Goal: Task Accomplishment & Management: Use online tool/utility

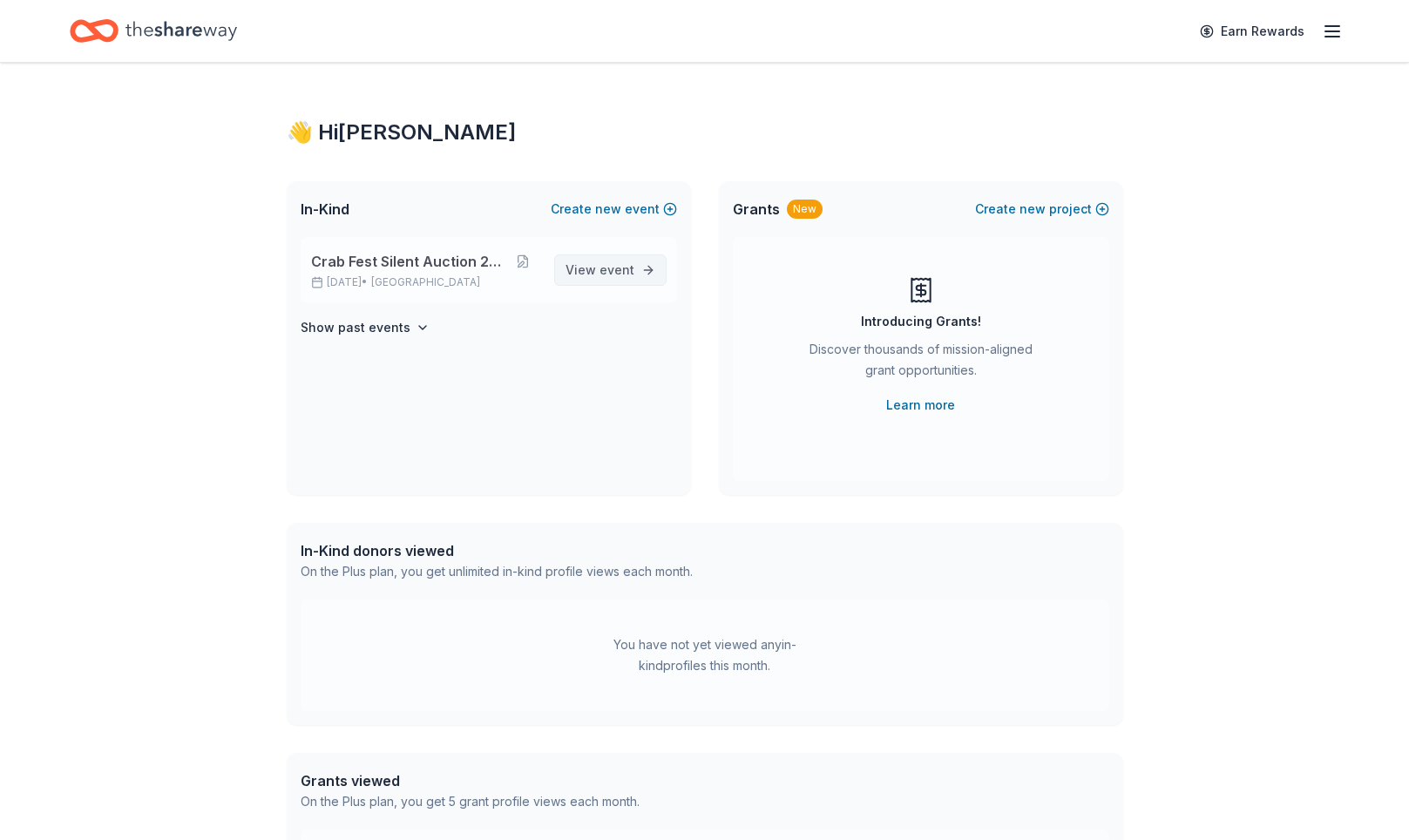
click at [599, 277] on span "event" at bounding box center [617, 269] width 35 height 15
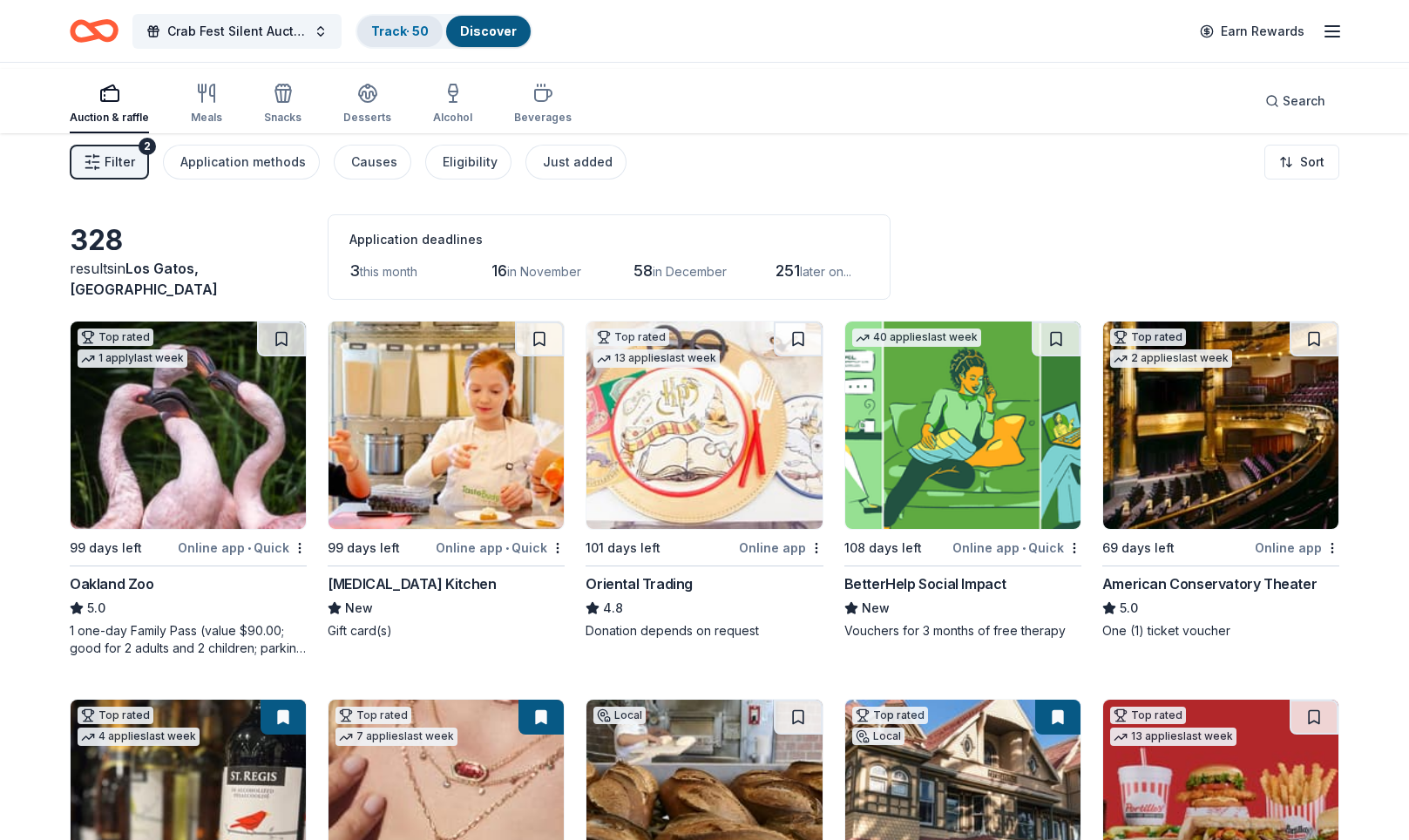
click at [429, 31] on link "Track · 50" at bounding box center [399, 31] width 57 height 15
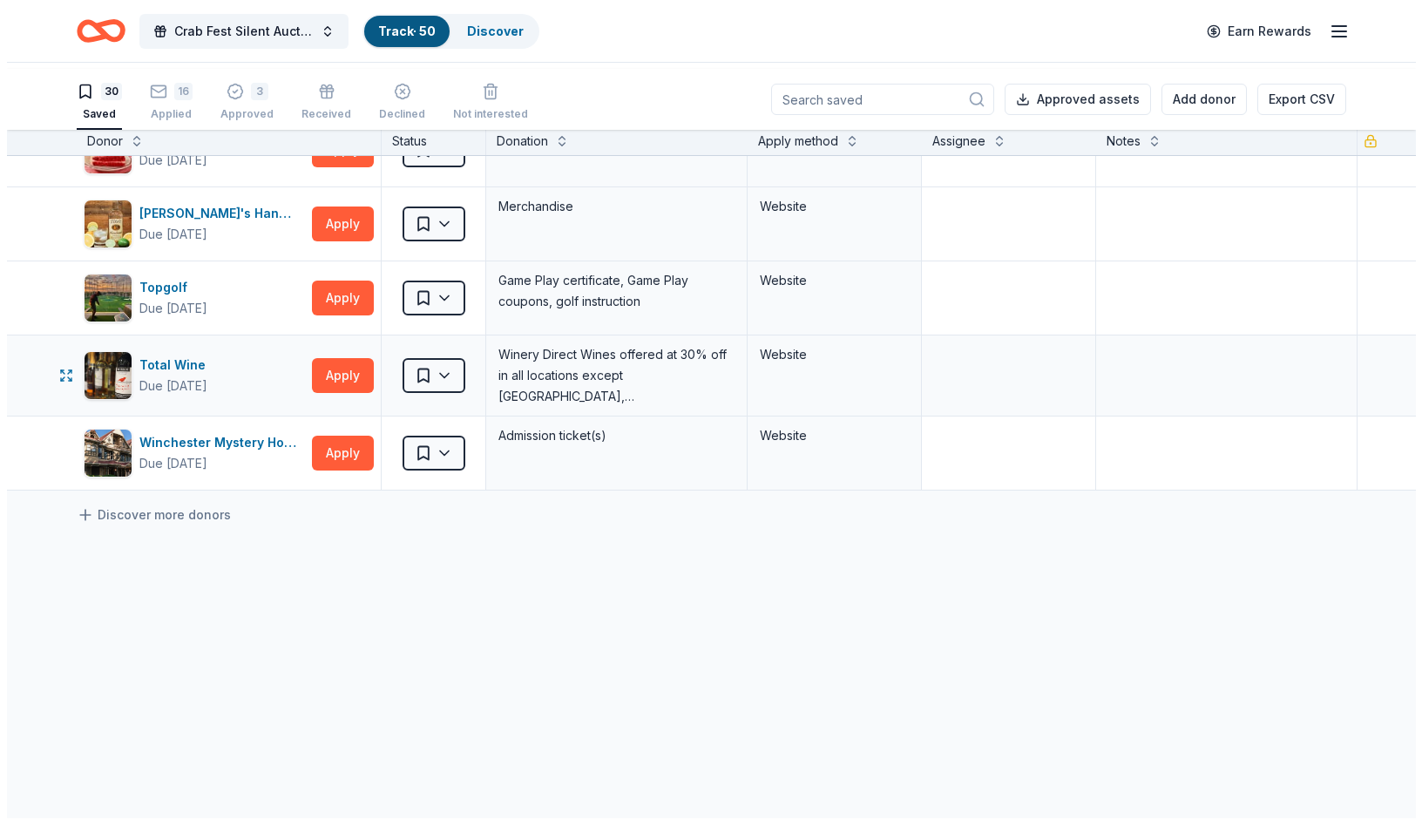
scroll to position [2247, 0]
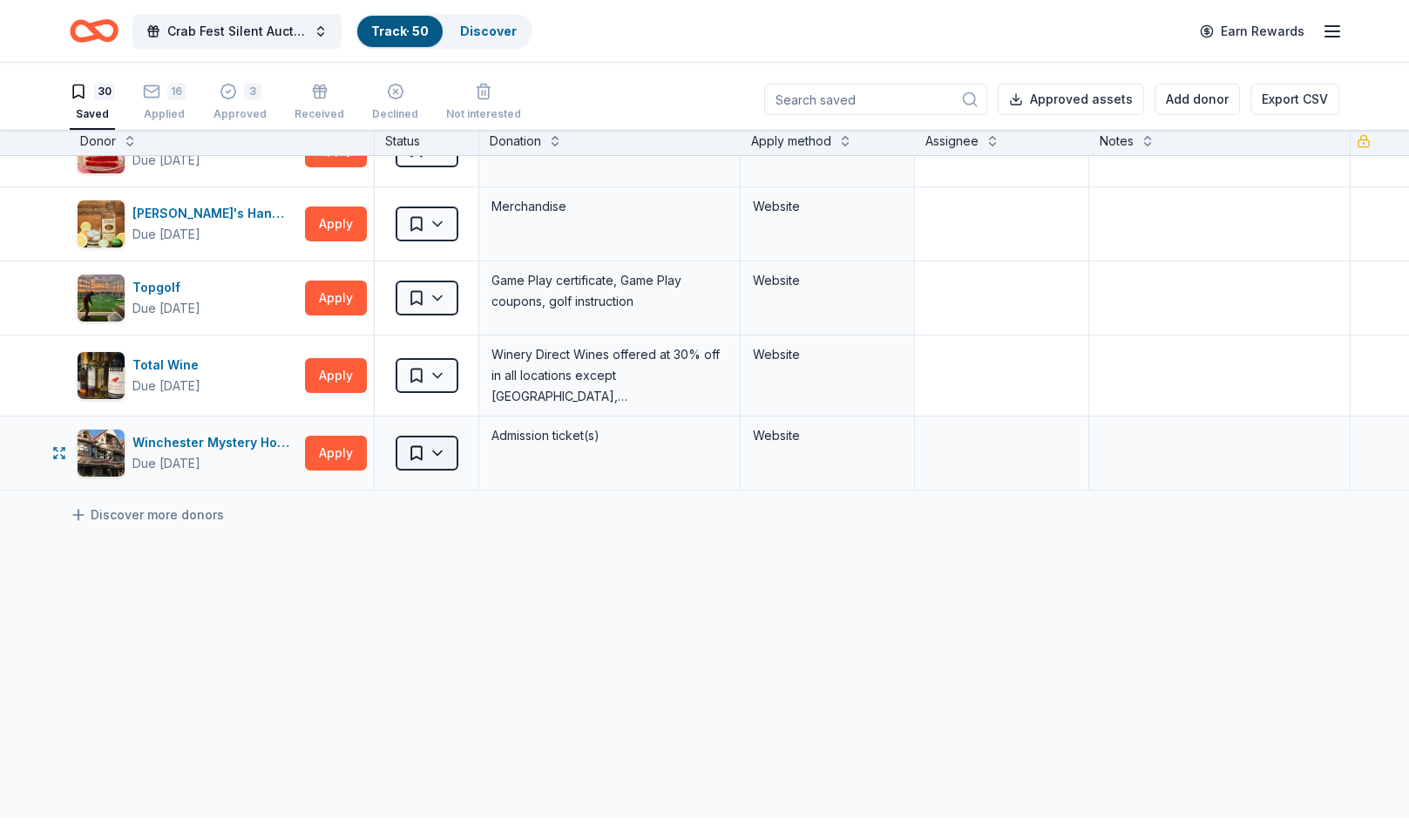
click at [460, 379] on html "Crab Fest Silent Auction 2026 Track · 50 Discover Earn Rewards 30 Saved 16 Appl…" at bounding box center [704, 420] width 1409 height 840
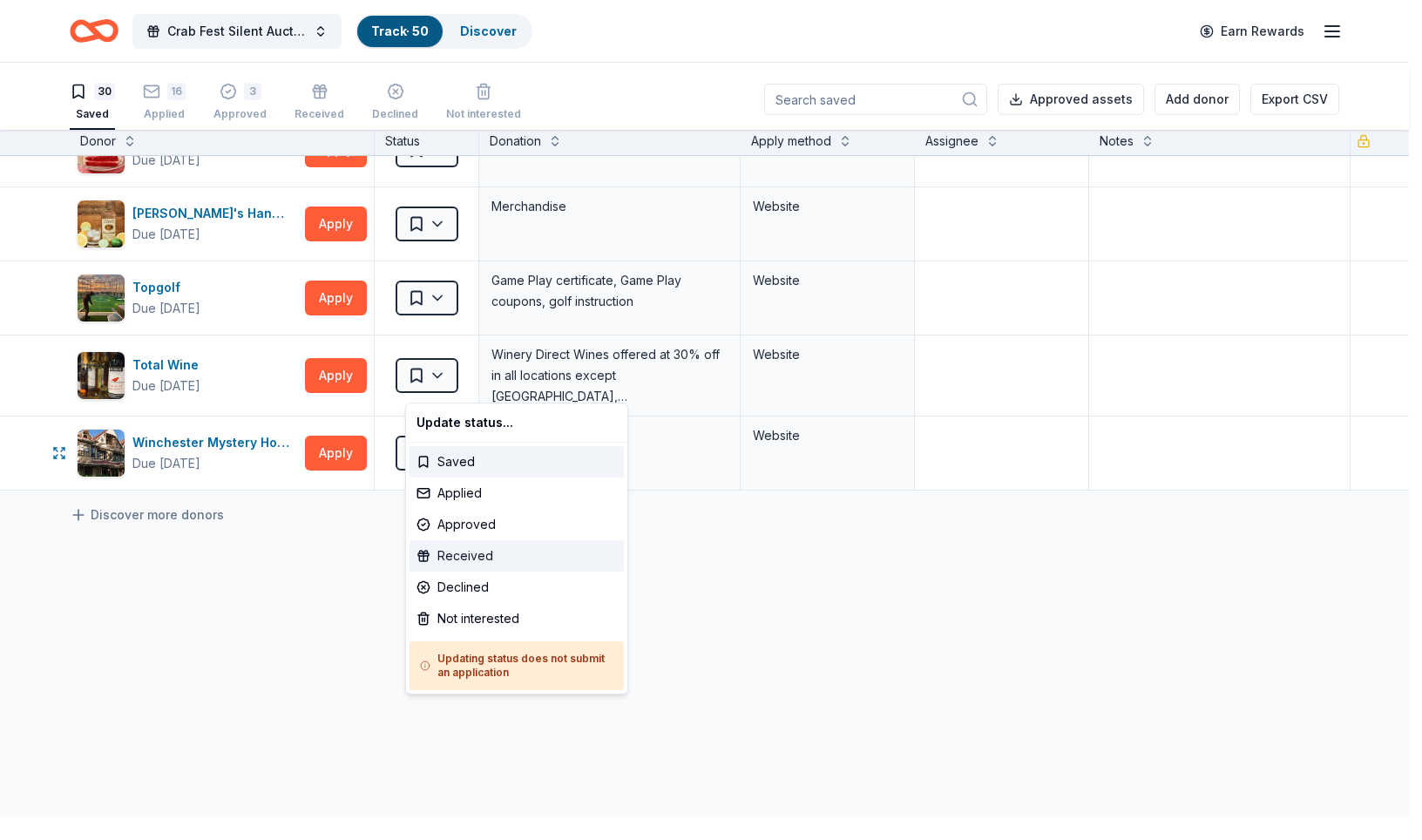
click at [452, 571] on div "Received" at bounding box center [517, 556] width 214 height 32
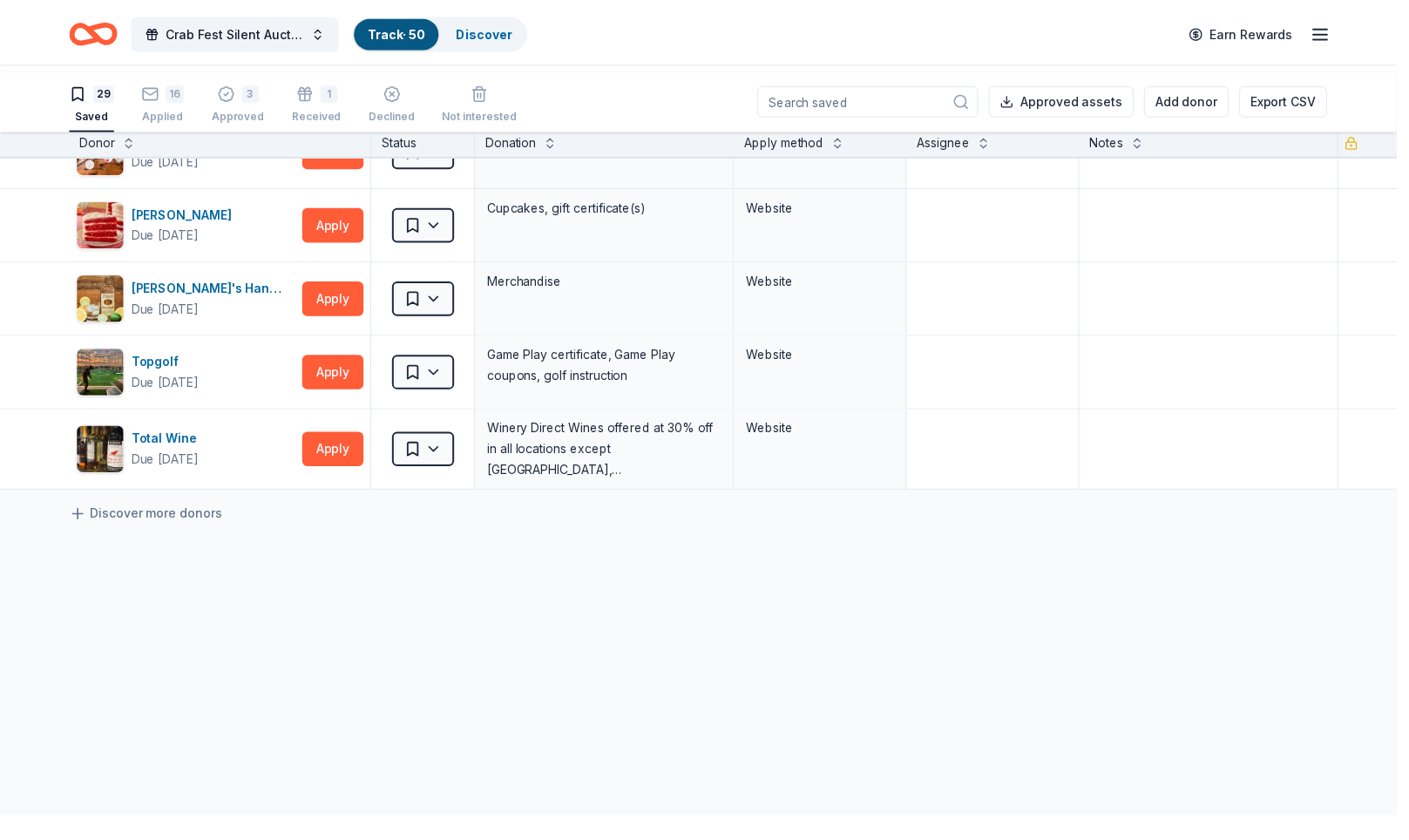
scroll to position [2168, 0]
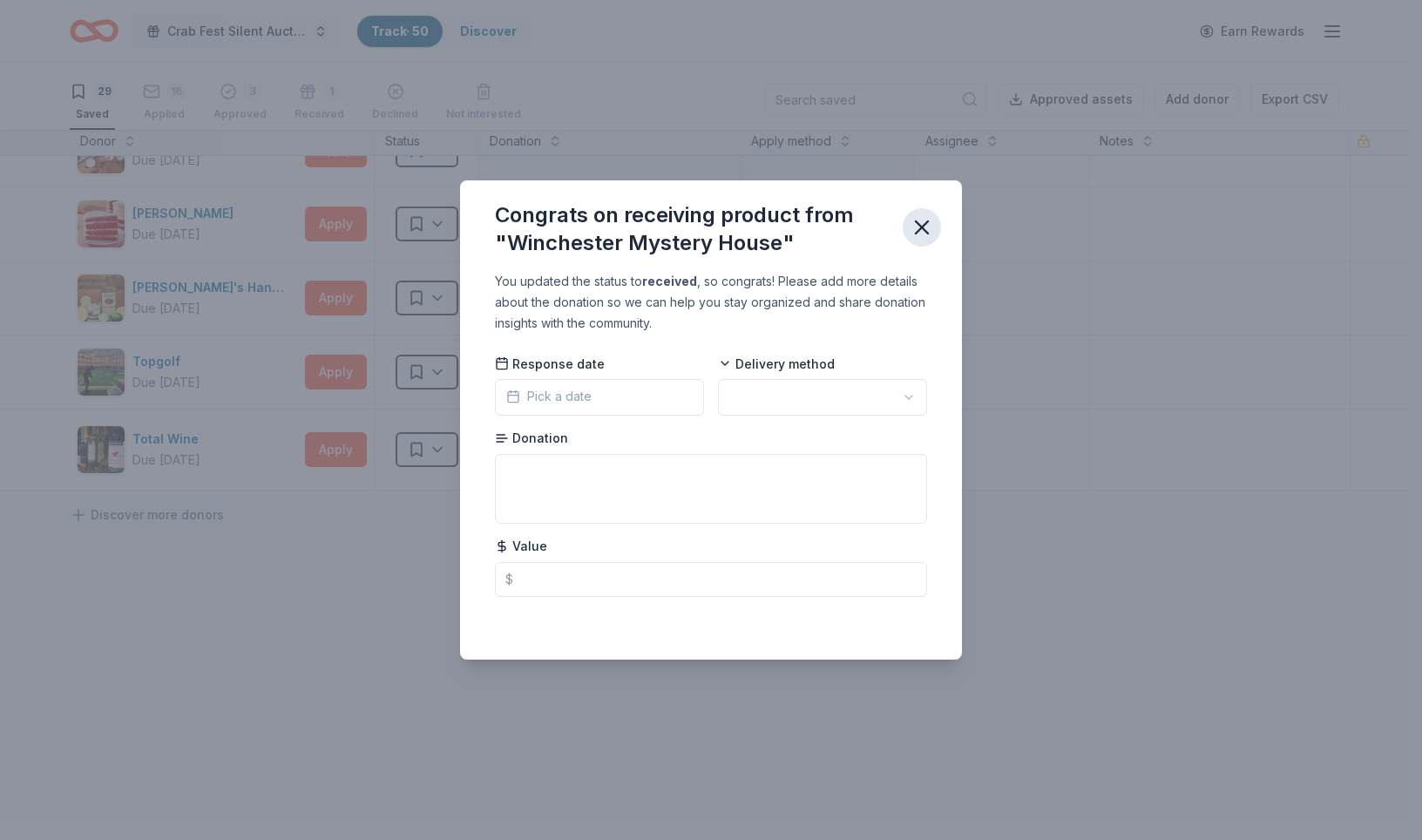
click at [934, 215] on icon "button" at bounding box center [922, 228] width 25 height 25
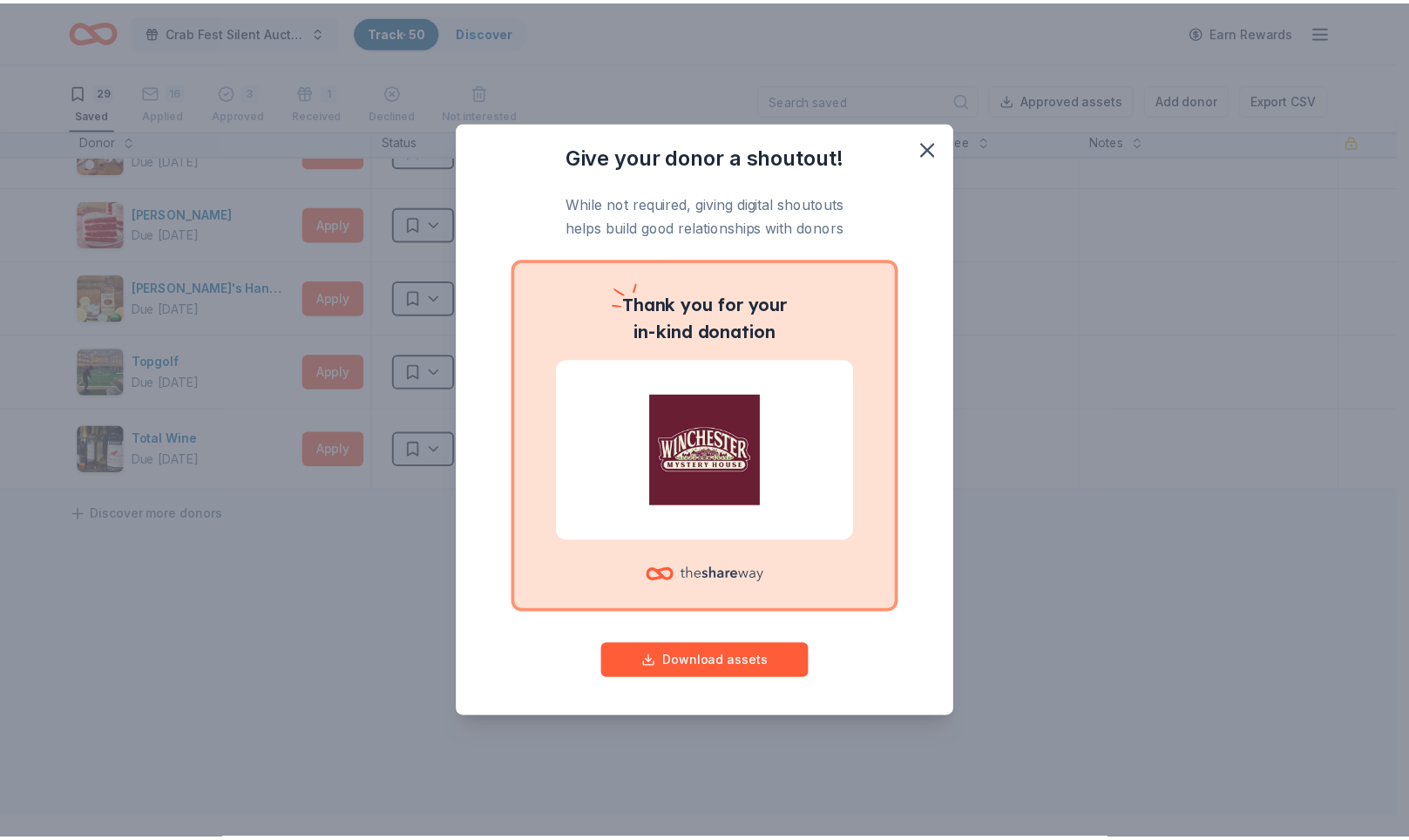
scroll to position [1947, 0]
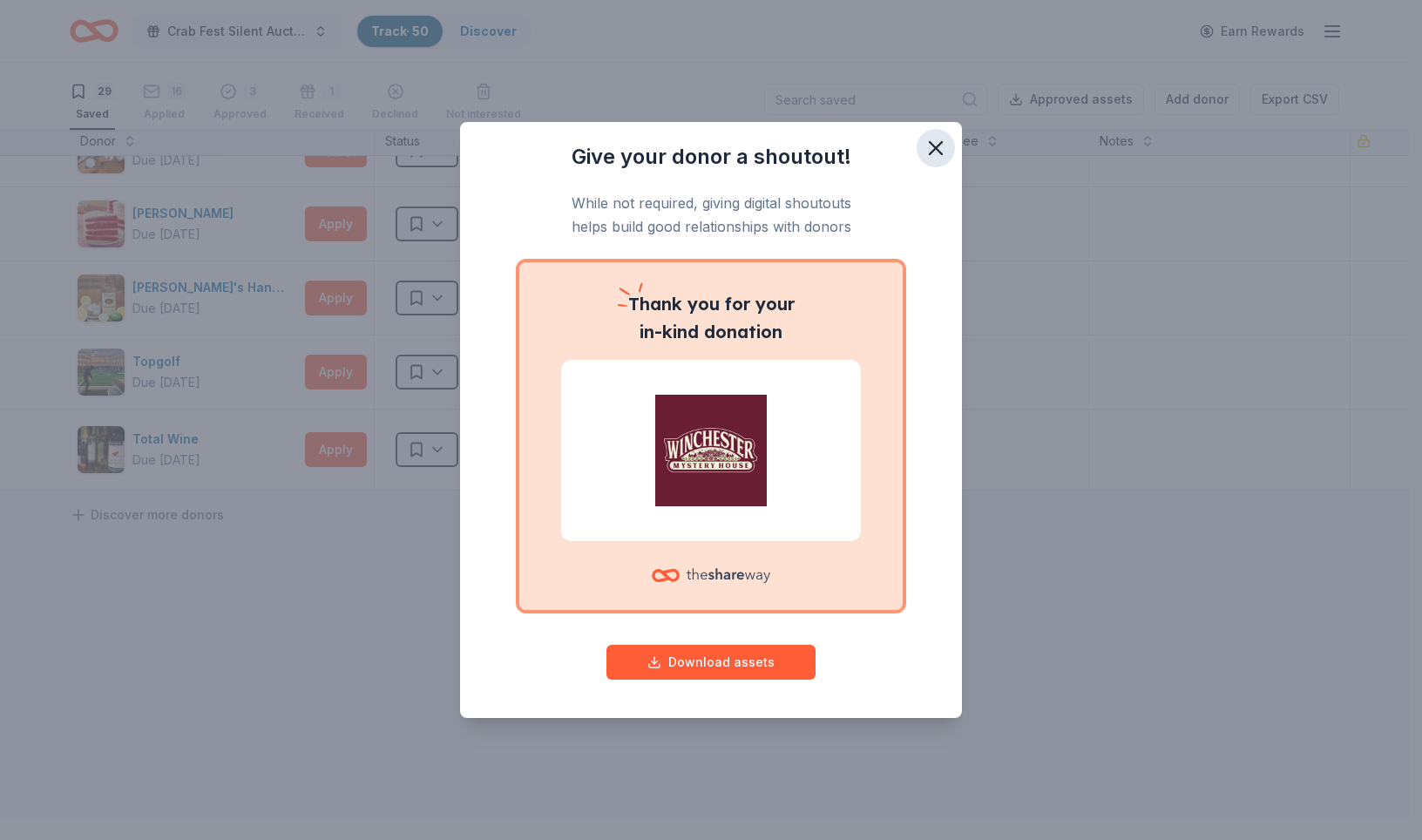
click at [942, 142] on icon "button" at bounding box center [936, 148] width 12 height 12
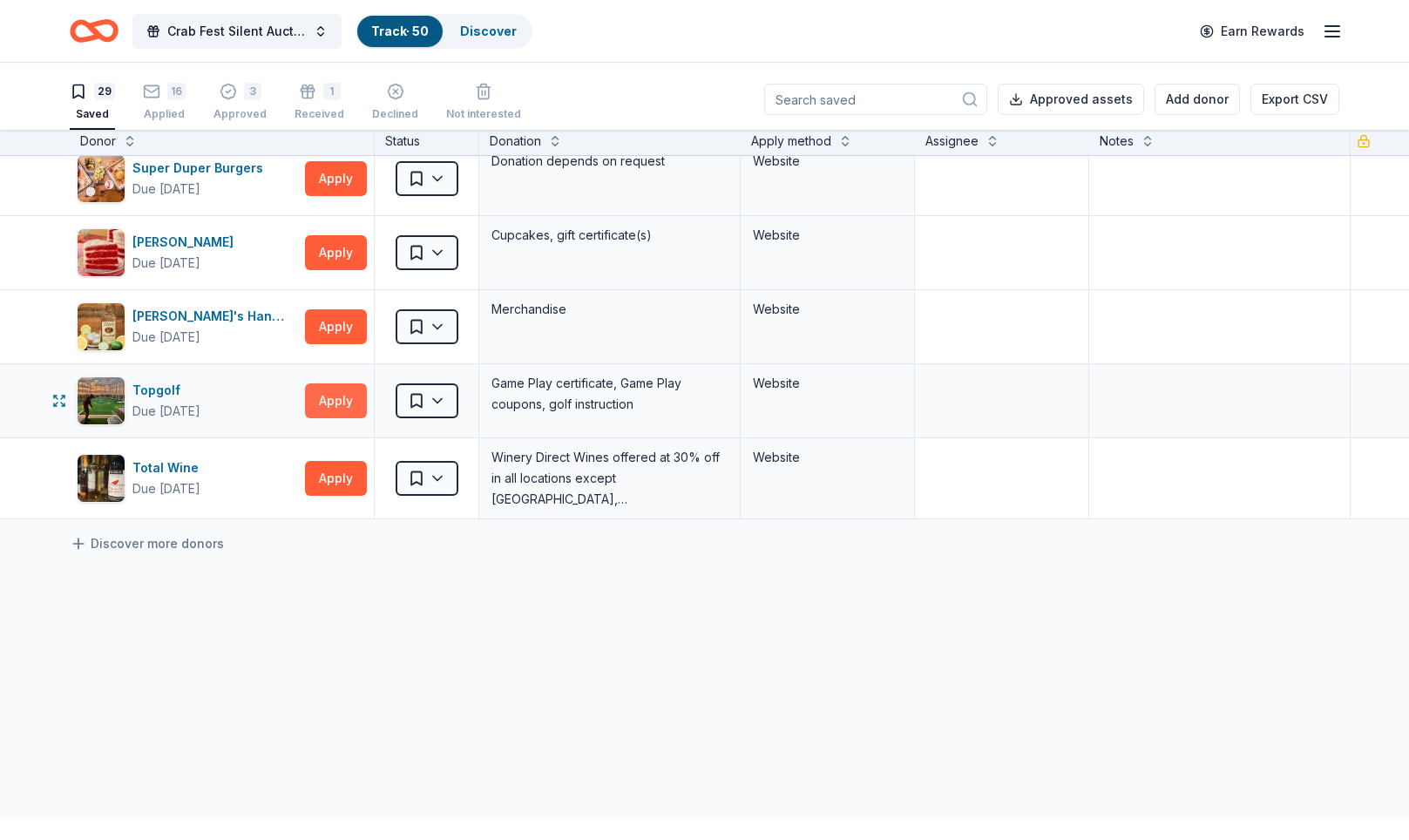
scroll to position [1781, 0]
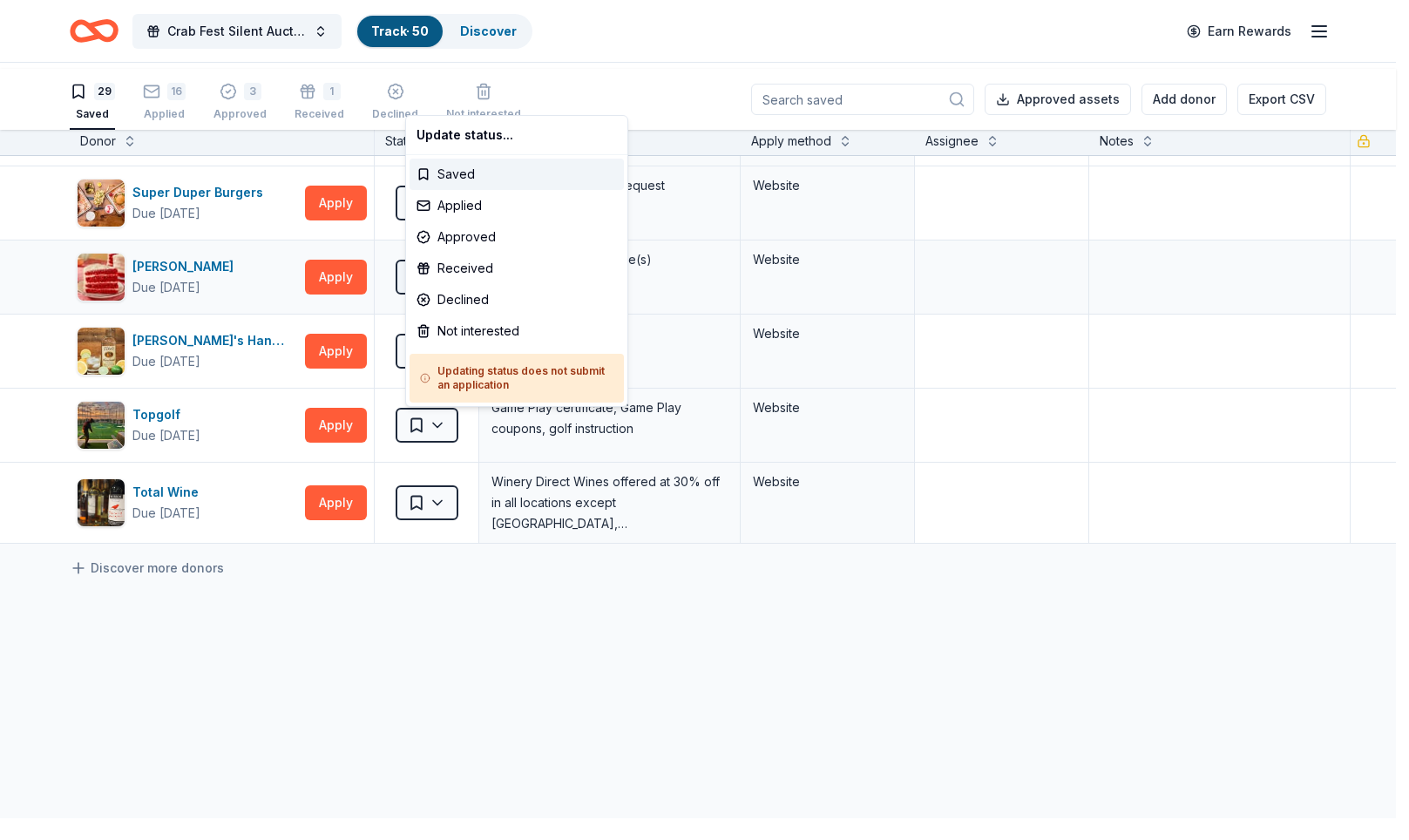
click at [458, 504] on html "Crab Fest Silent Auction 2026 Track · 50 Discover Earn Rewards 29 Saved 16 Appl…" at bounding box center [704, 420] width 1409 height 840
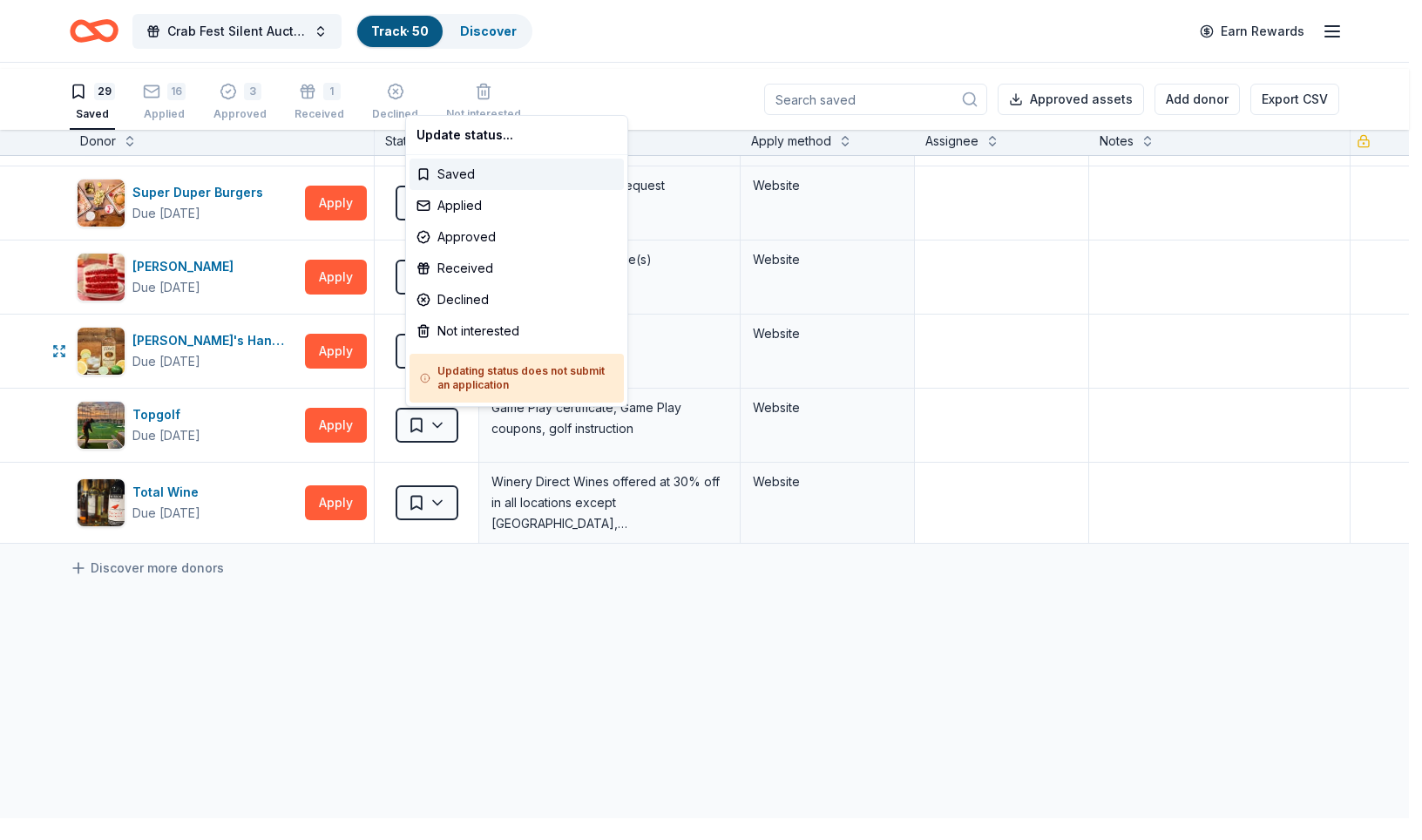
click at [1221, 561] on html "Crab Fest Silent Auction 2026 Track · 50 Discover Earn Rewards 29 Saved 16 Appl…" at bounding box center [711, 420] width 1422 height 840
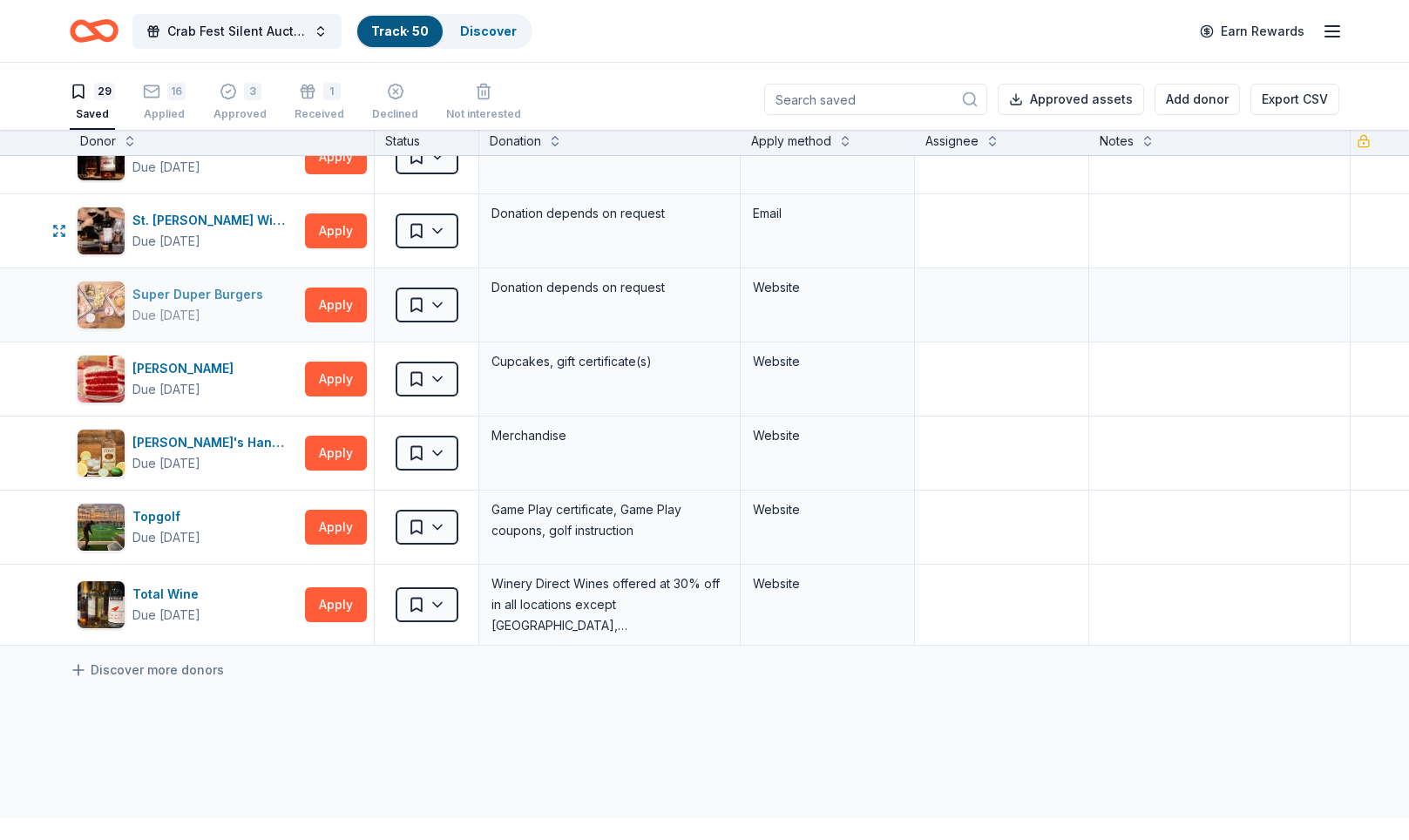
scroll to position [1669, 0]
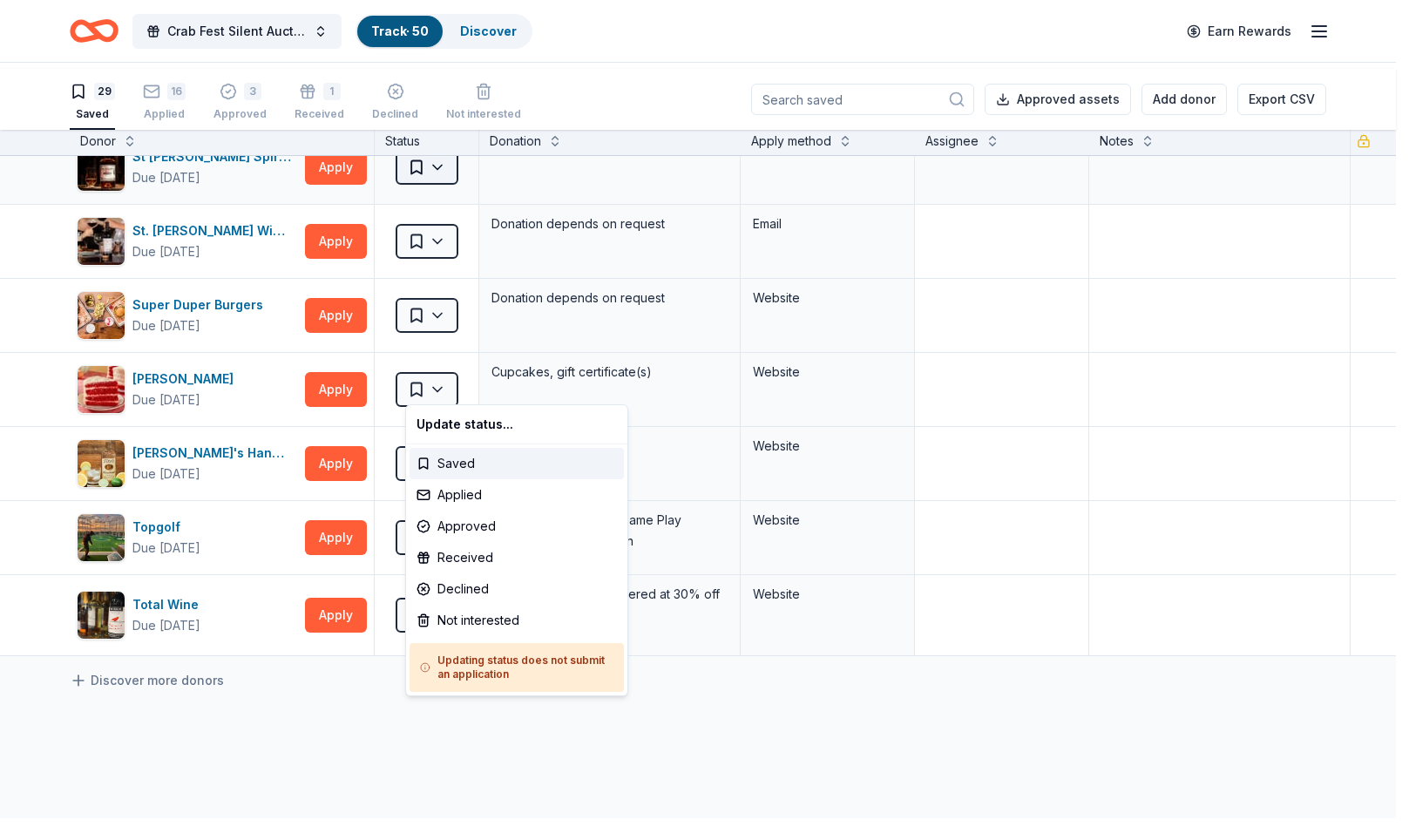
click at [459, 374] on html "Crab Fest Silent Auction 2026 Track · 50 Discover Earn Rewards 29 Saved 16 Appl…" at bounding box center [704, 420] width 1409 height 840
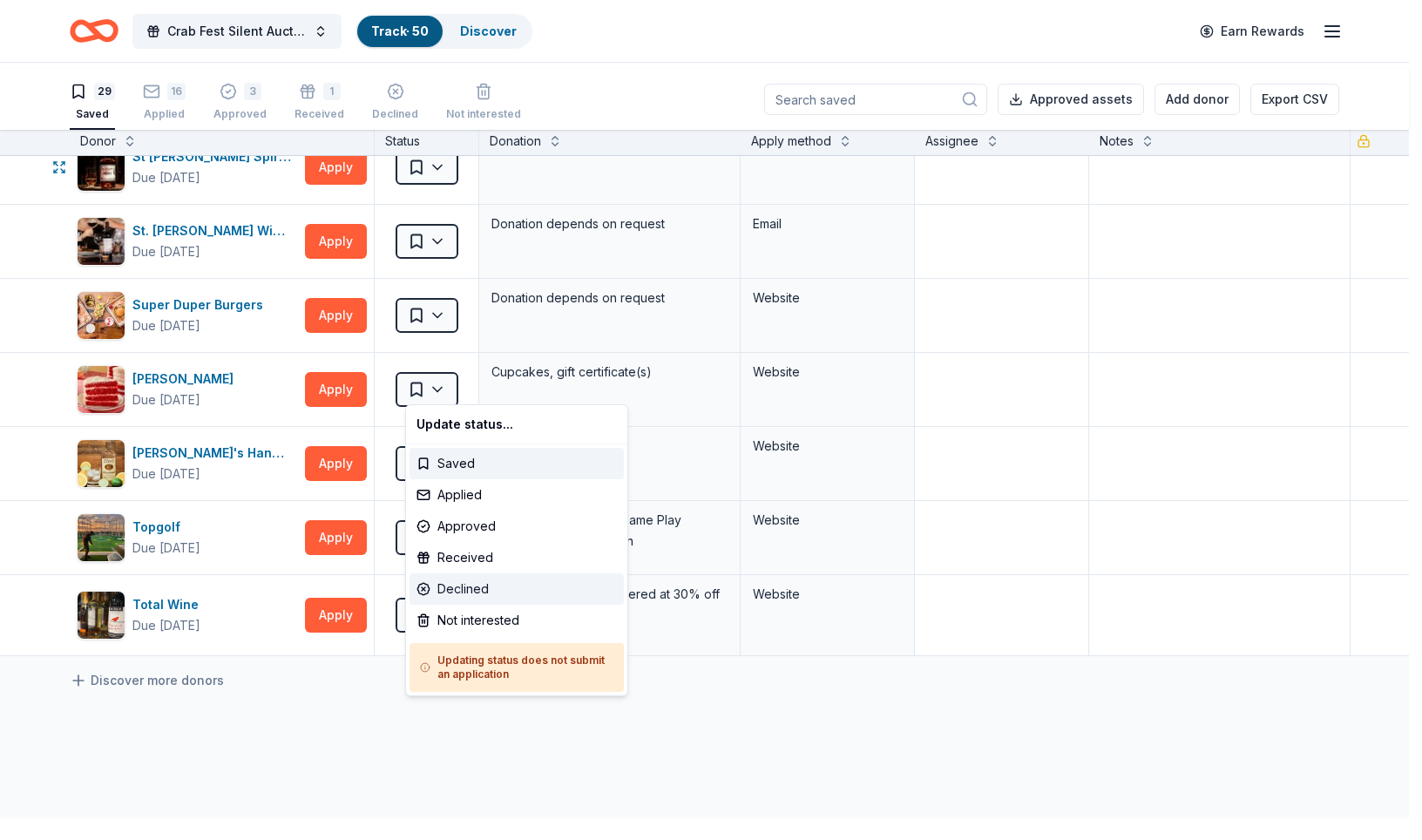
click at [465, 605] on div "Declined" at bounding box center [517, 589] width 214 height 32
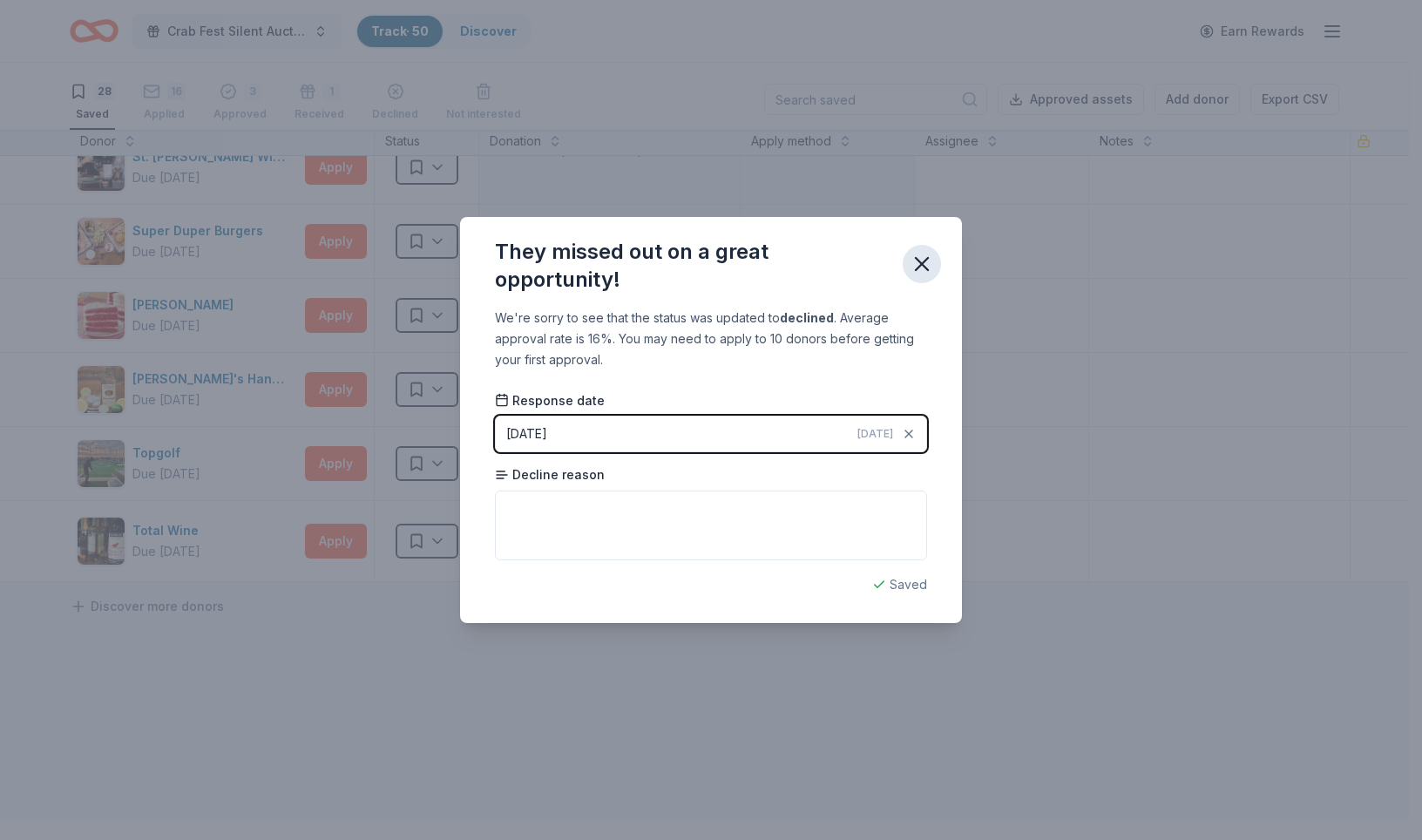
click at [934, 252] on icon "button" at bounding box center [922, 264] width 25 height 25
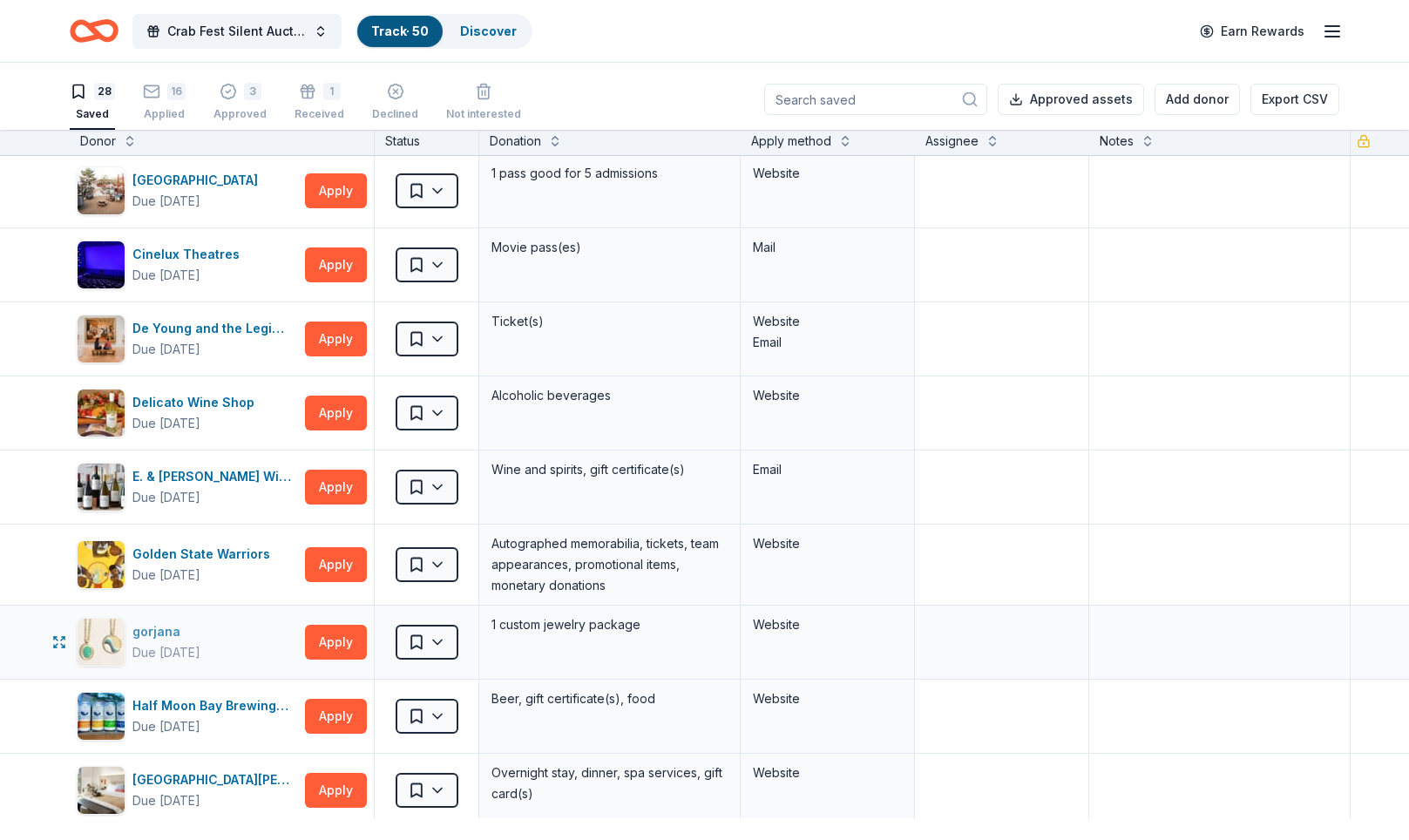
scroll to position [0, 0]
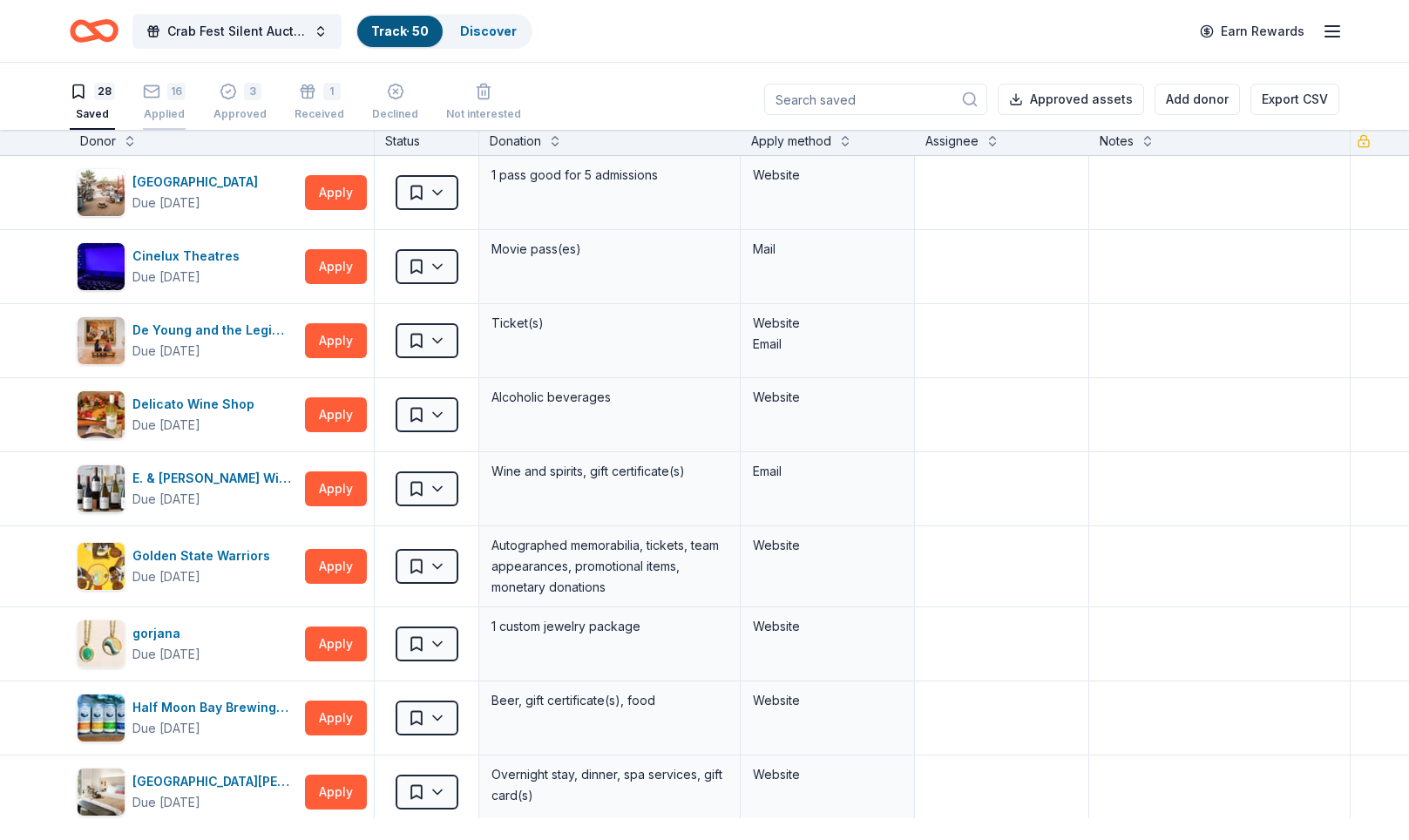
click at [160, 98] on icon "button" at bounding box center [152, 91] width 18 height 18
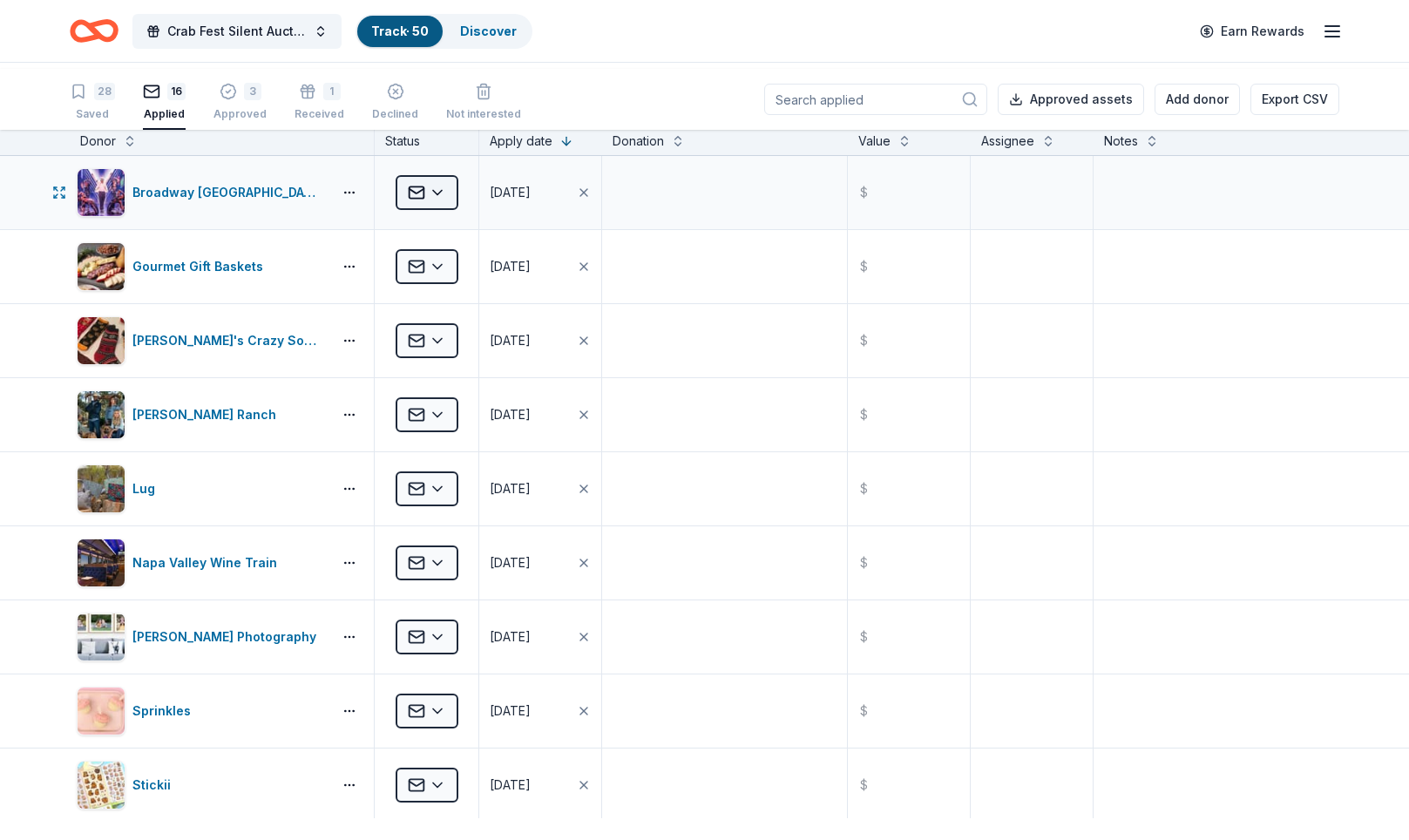
click at [460, 253] on html "Crab Fest Silent Auction 2026 Track · 50 Discover Earn Rewards 28 Saved 16 Appl…" at bounding box center [704, 420] width 1409 height 840
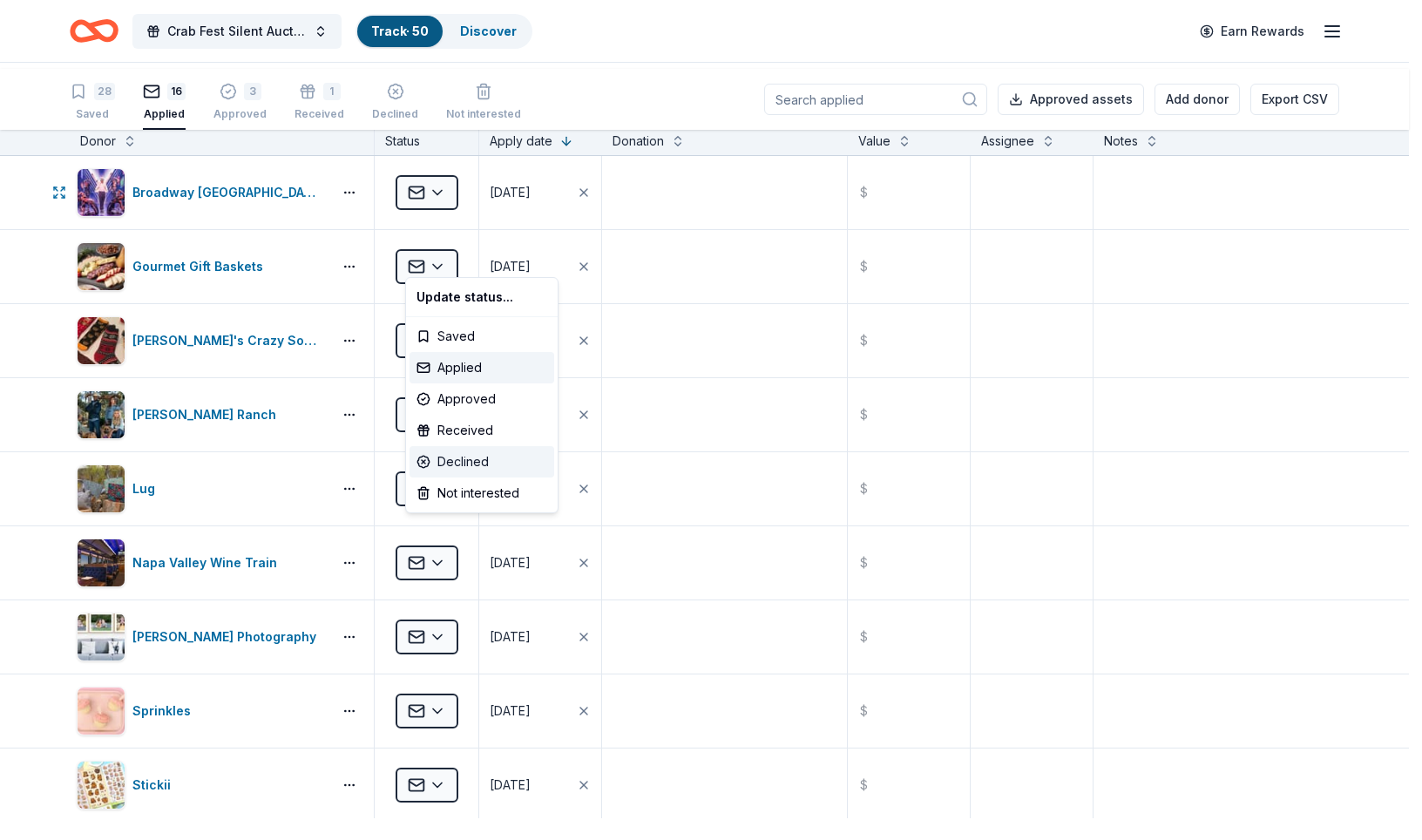
click at [473, 477] on div "Declined" at bounding box center [482, 462] width 145 height 32
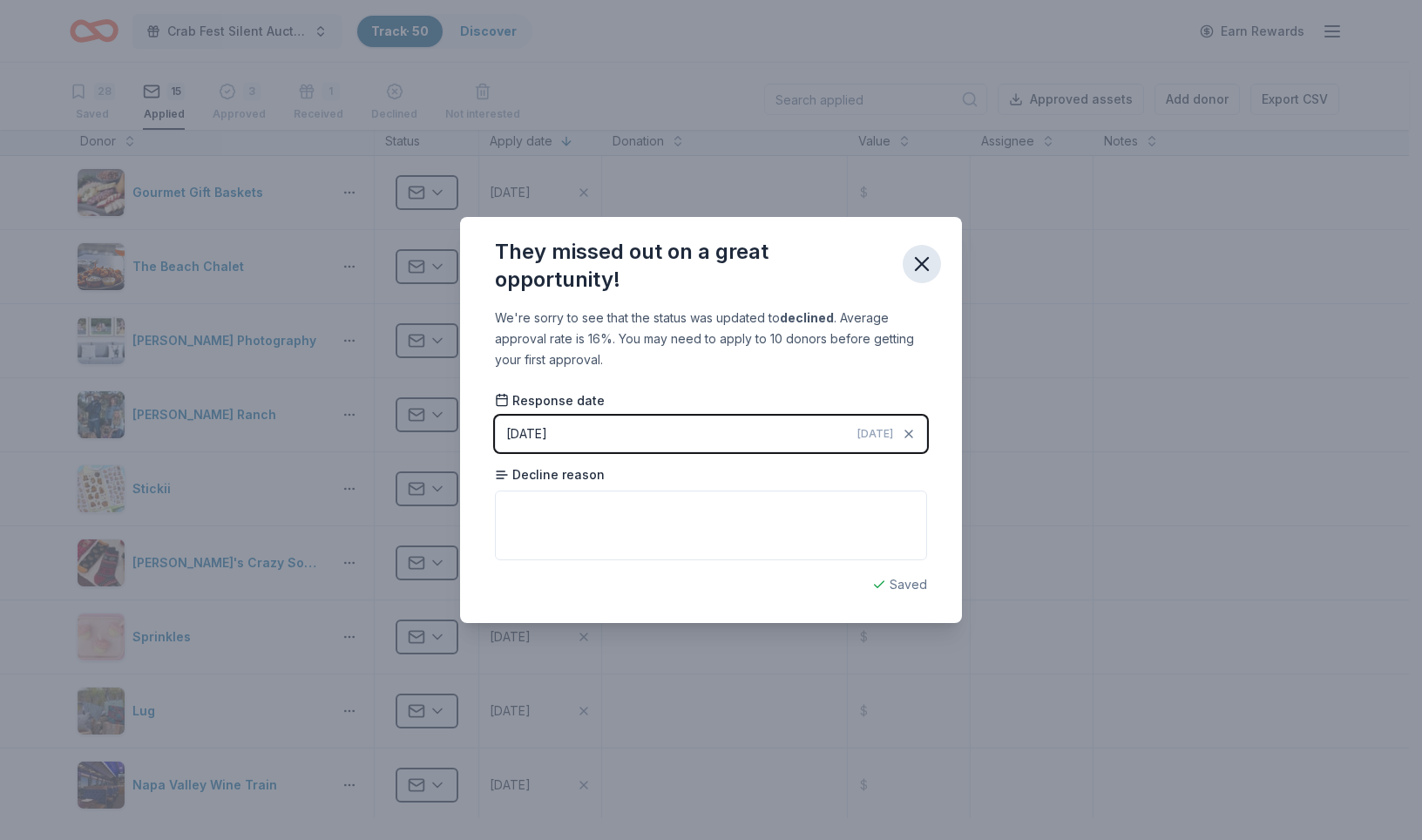
click at [934, 252] on icon "button" at bounding box center [922, 264] width 25 height 25
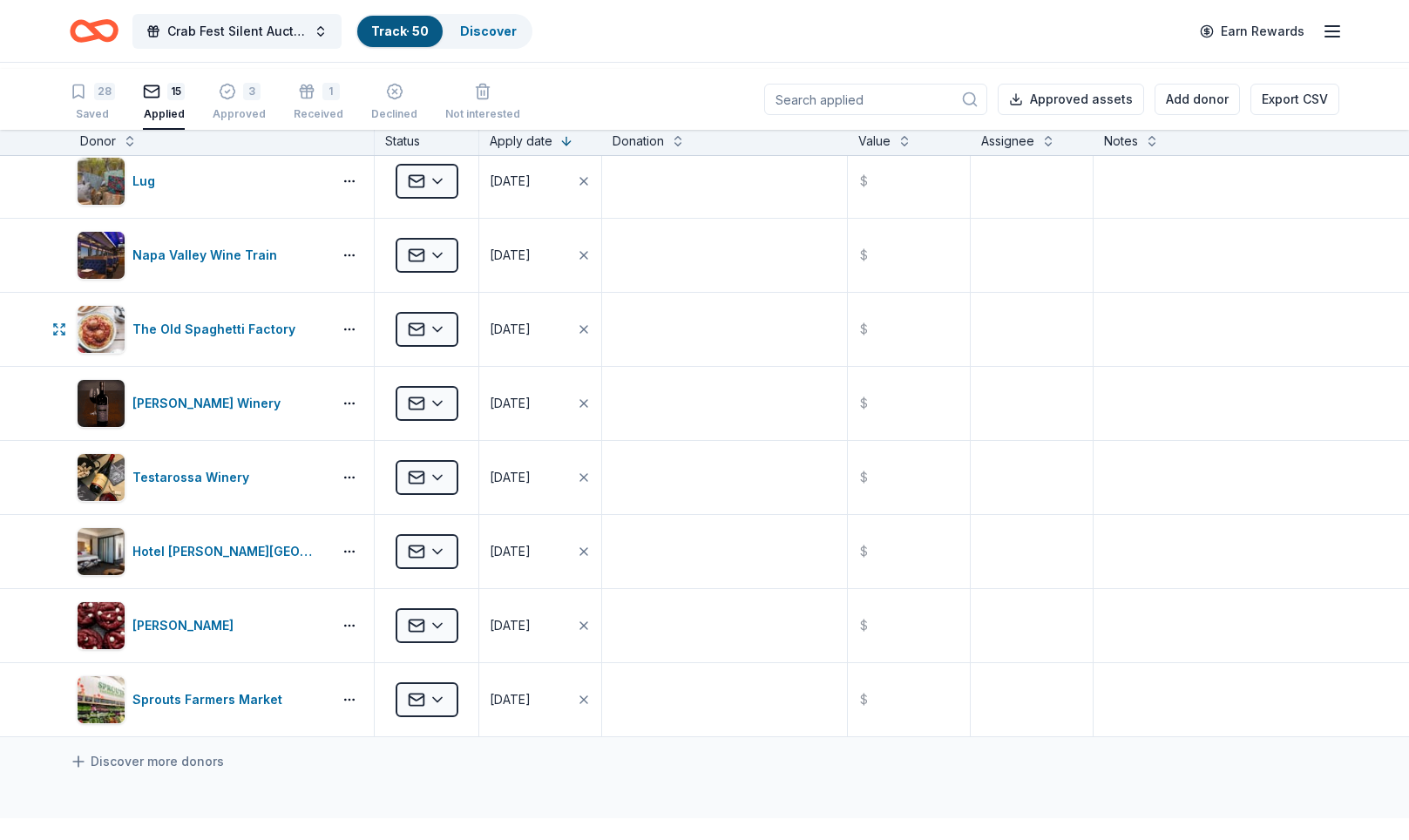
scroll to position [555, 0]
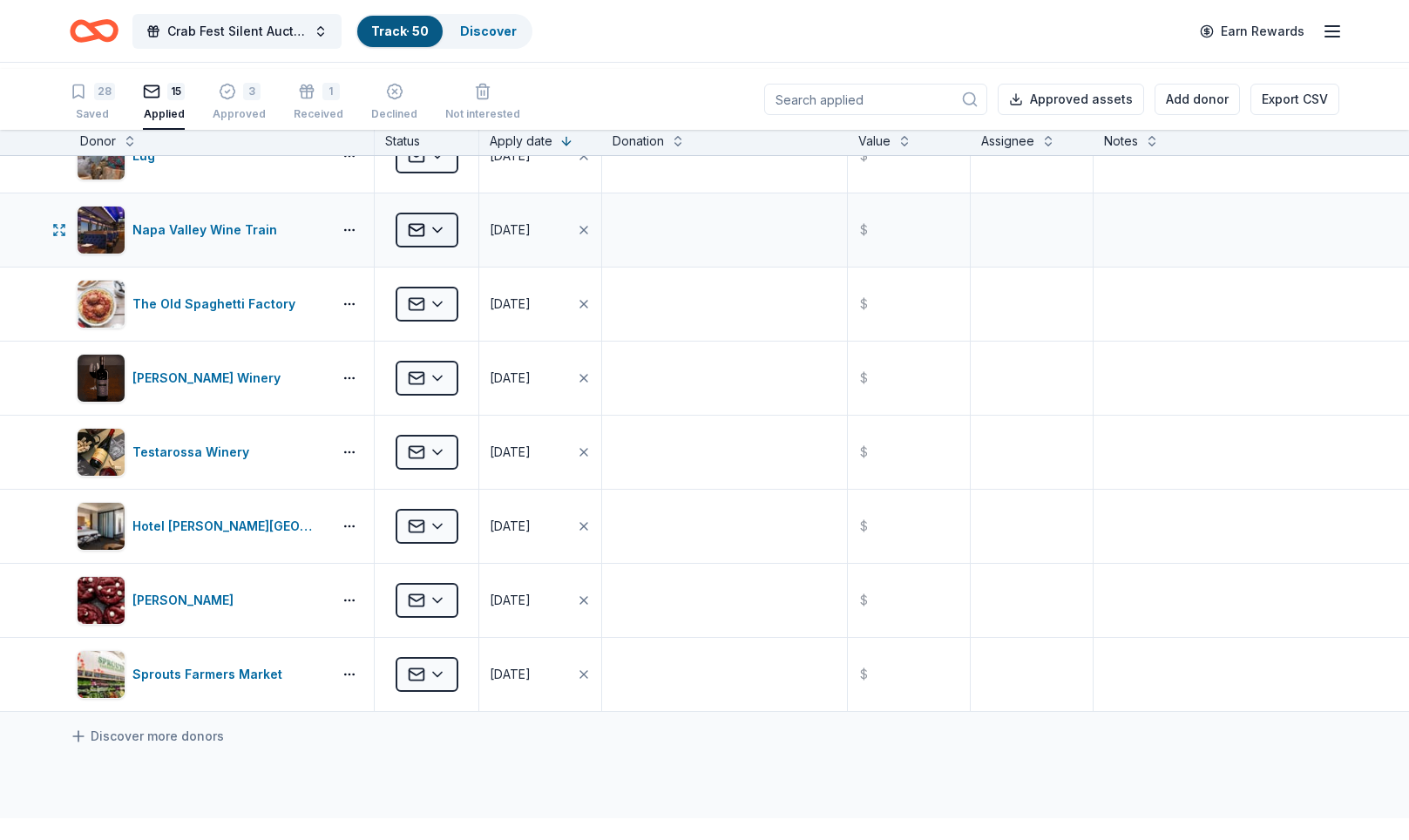
click at [463, 326] on html "Crab Fest Silent Auction 2026 Track · 50 Discover Earn Rewards 28 Saved 15 Appl…" at bounding box center [704, 420] width 1409 height 840
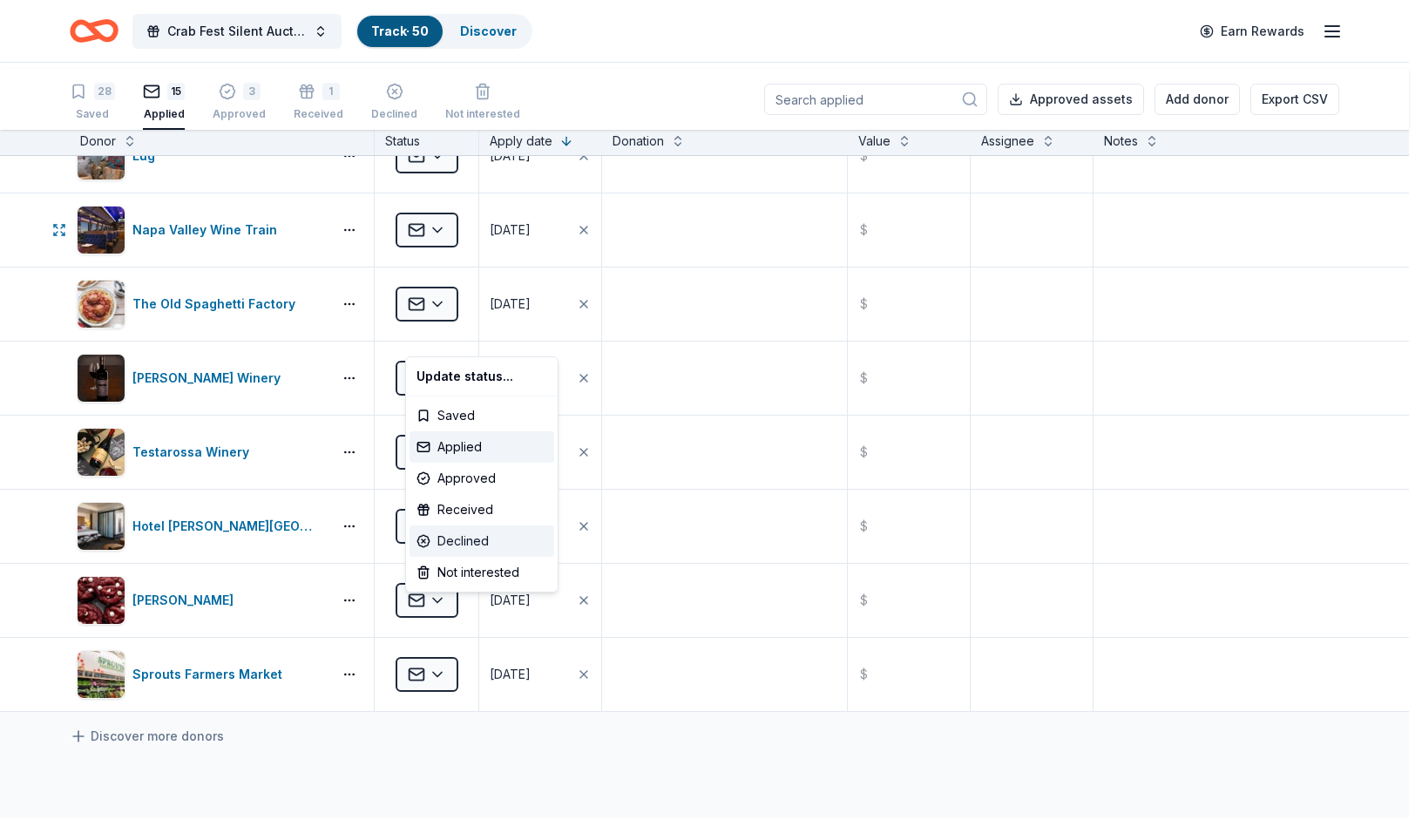
click at [499, 557] on div "Declined" at bounding box center [482, 541] width 145 height 32
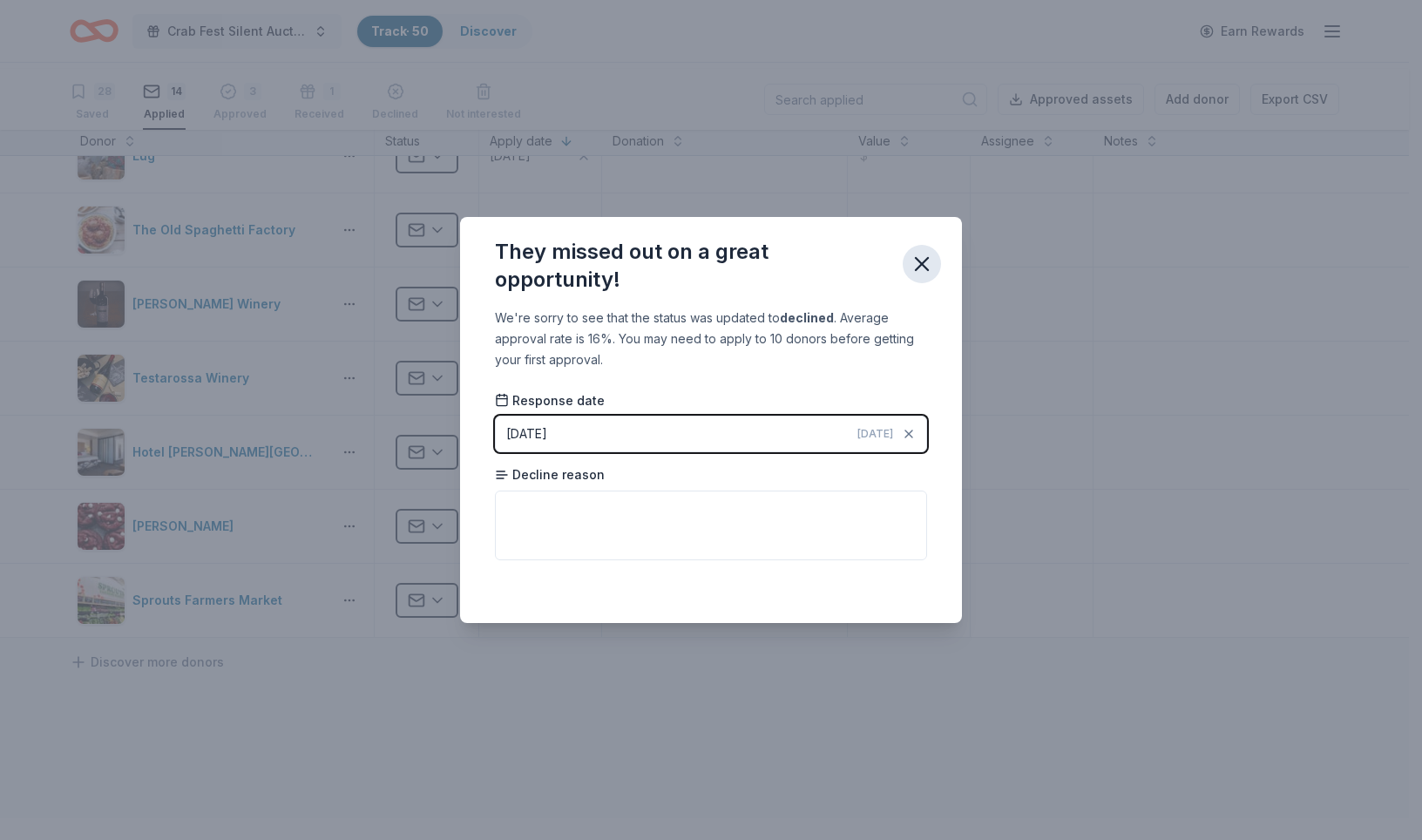
click at [934, 252] on icon "button" at bounding box center [922, 264] width 25 height 25
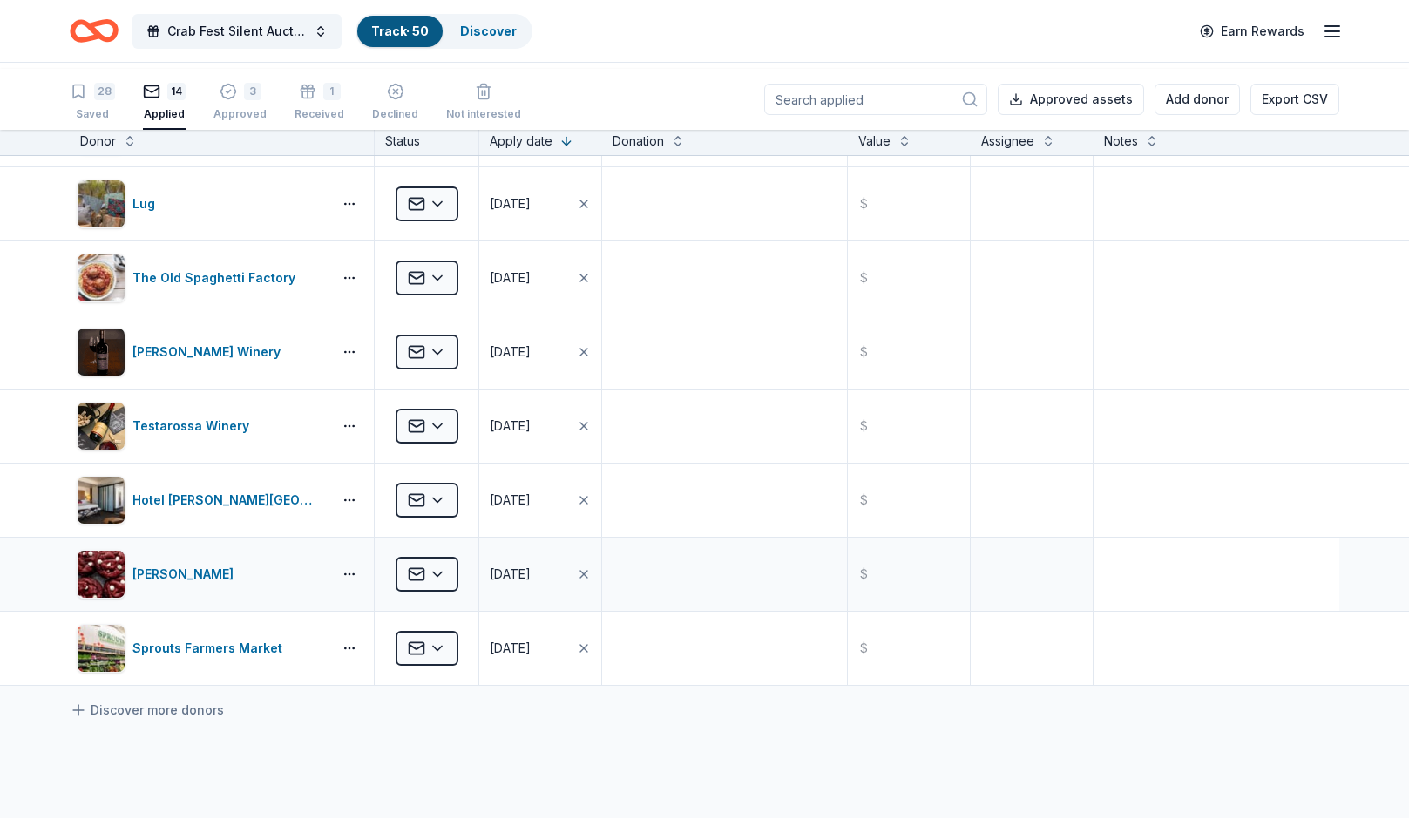
scroll to position [0, 0]
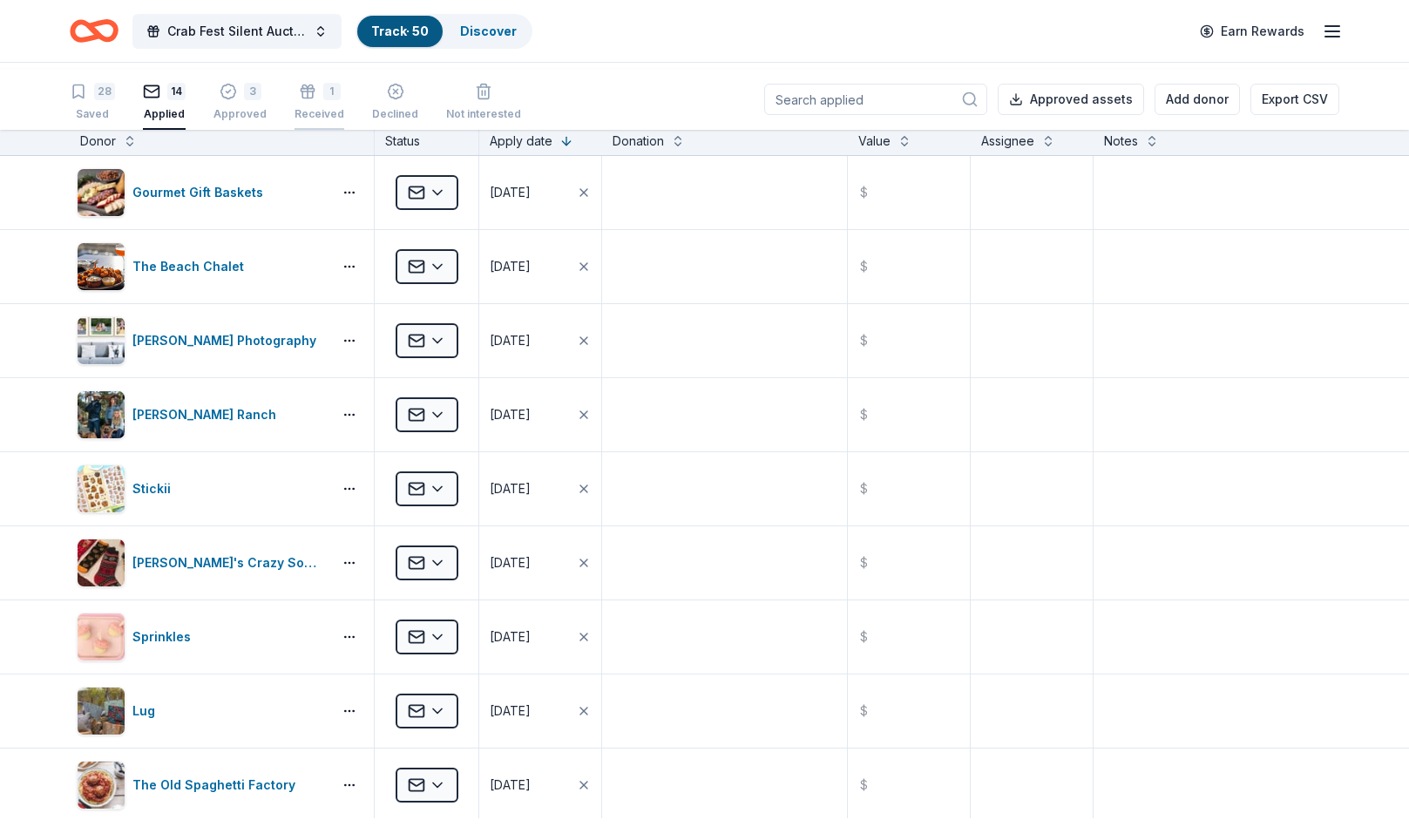
click at [345, 94] on div "1" at bounding box center [319, 85] width 50 height 18
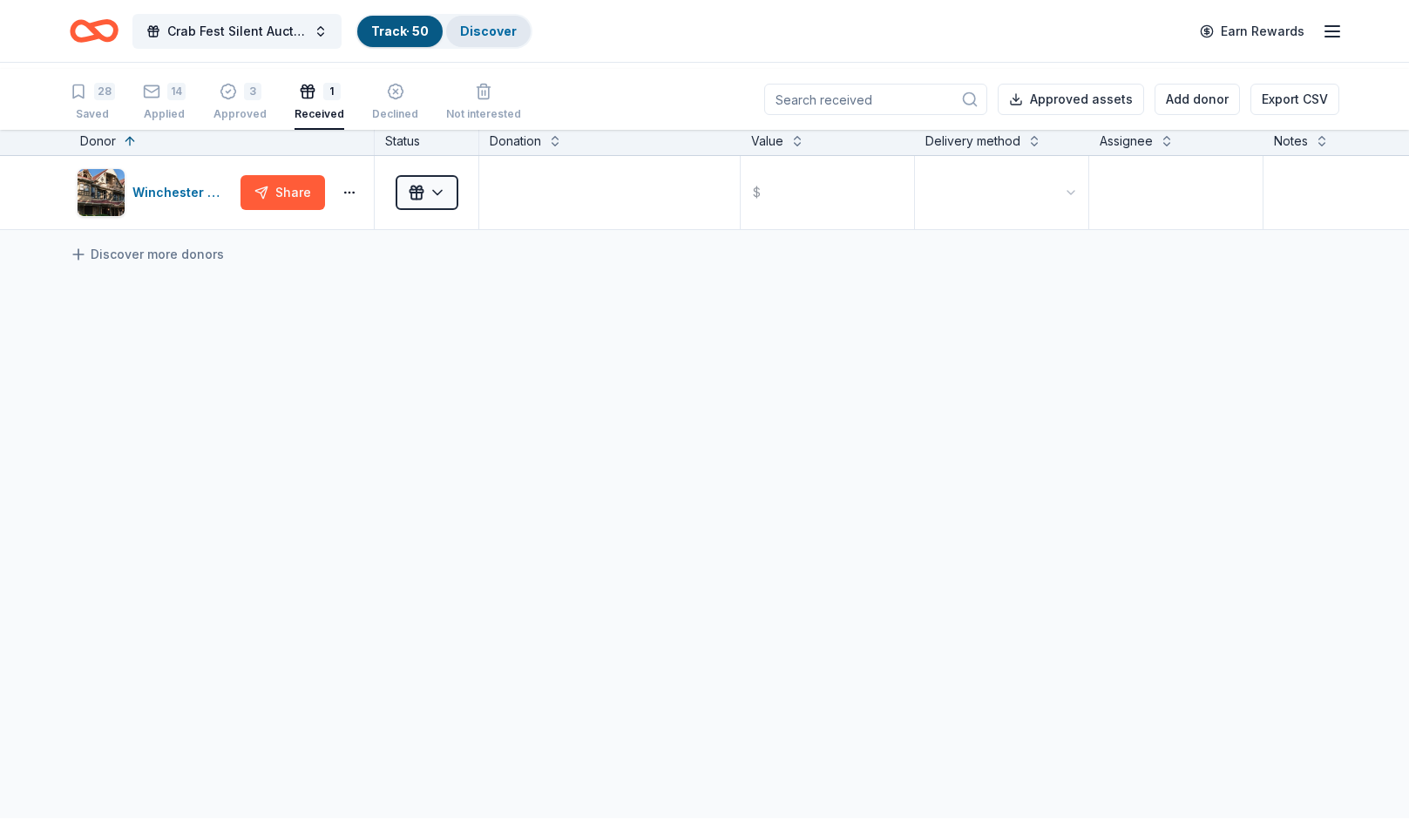
click at [517, 35] on link "Discover" at bounding box center [489, 31] width 56 height 15
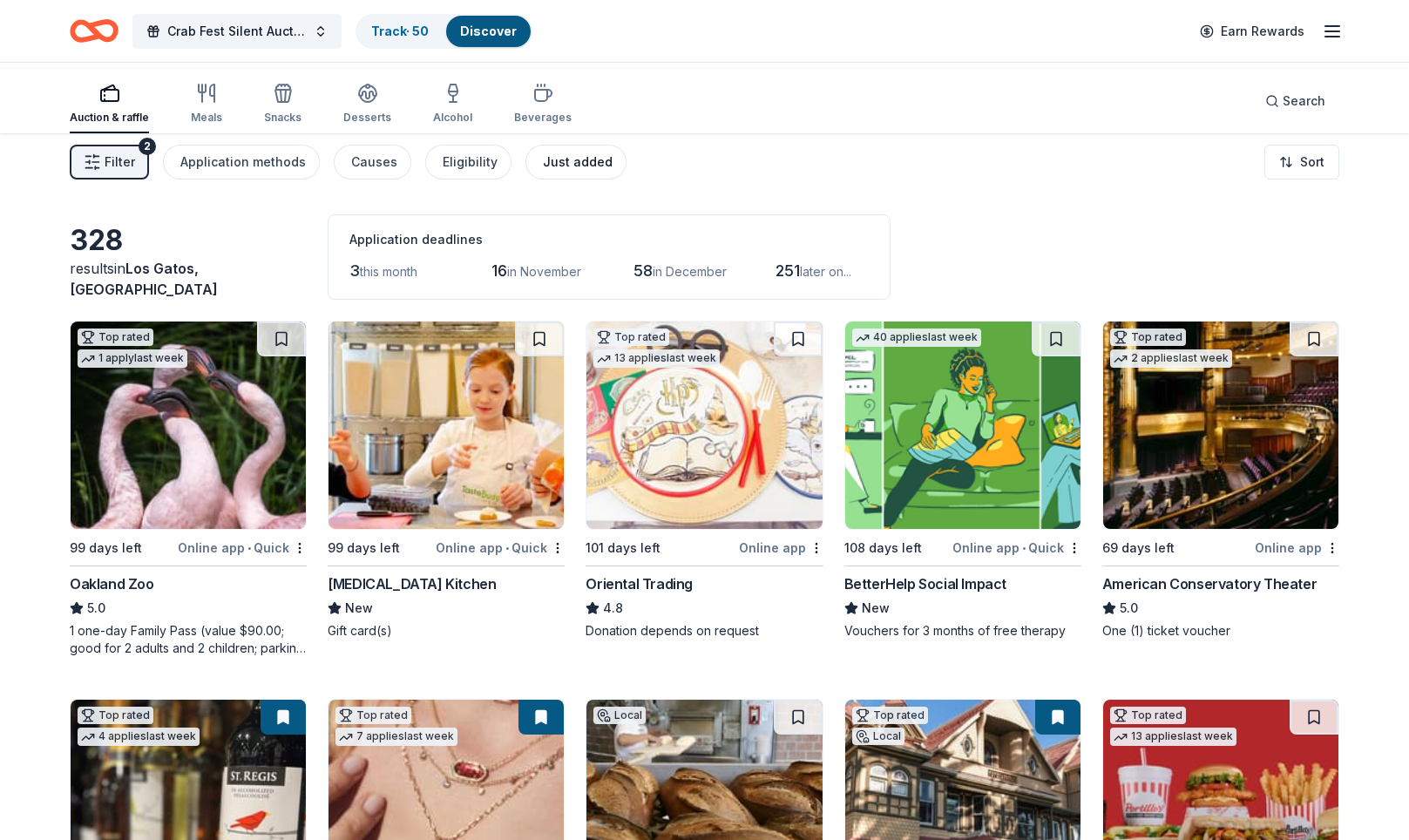
click at [613, 172] on div "Just added" at bounding box center [577, 163] width 69 height 21
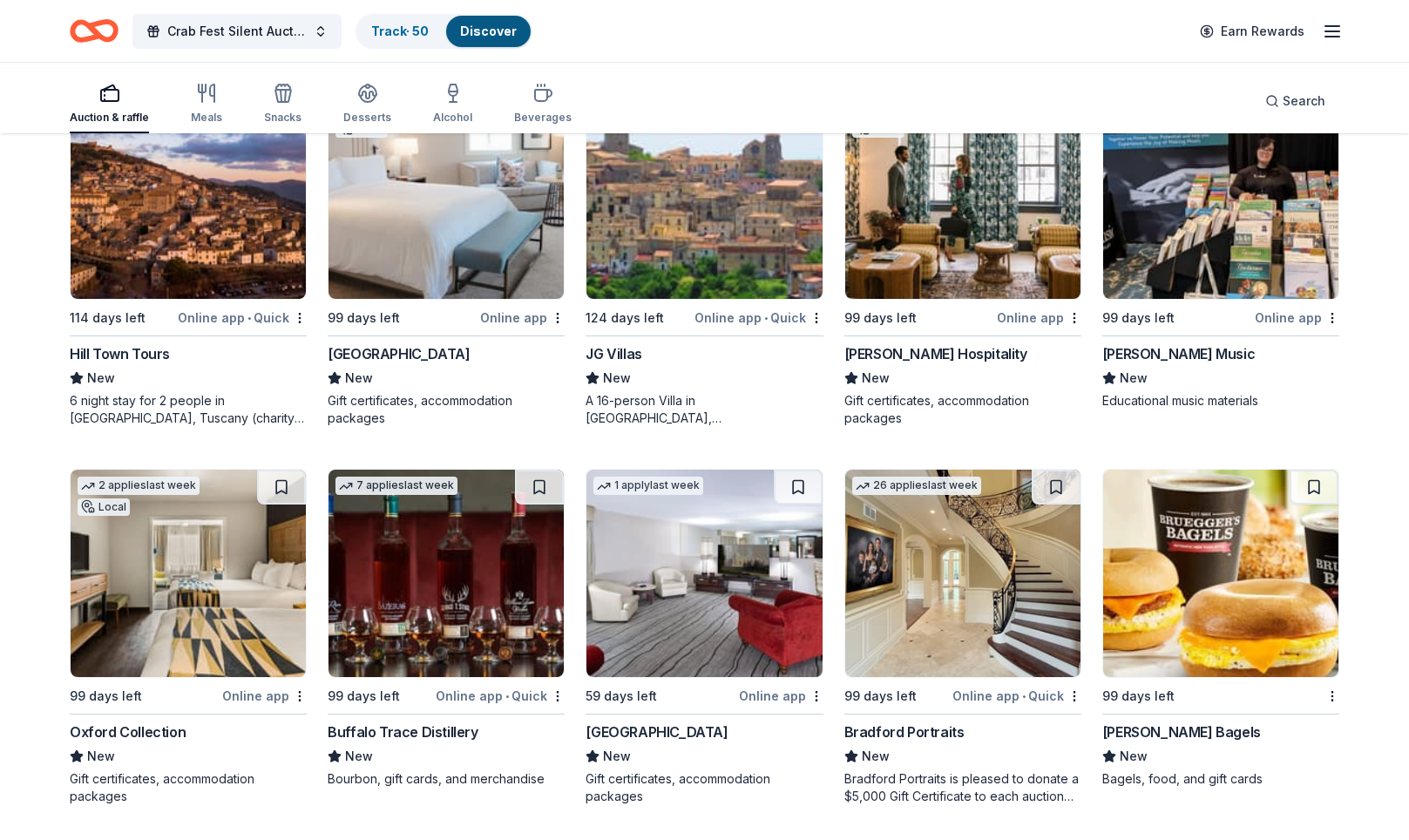
scroll to position [1385, 0]
click at [923, 721] on div "Bradford Portraits" at bounding box center [904, 732] width 120 height 21
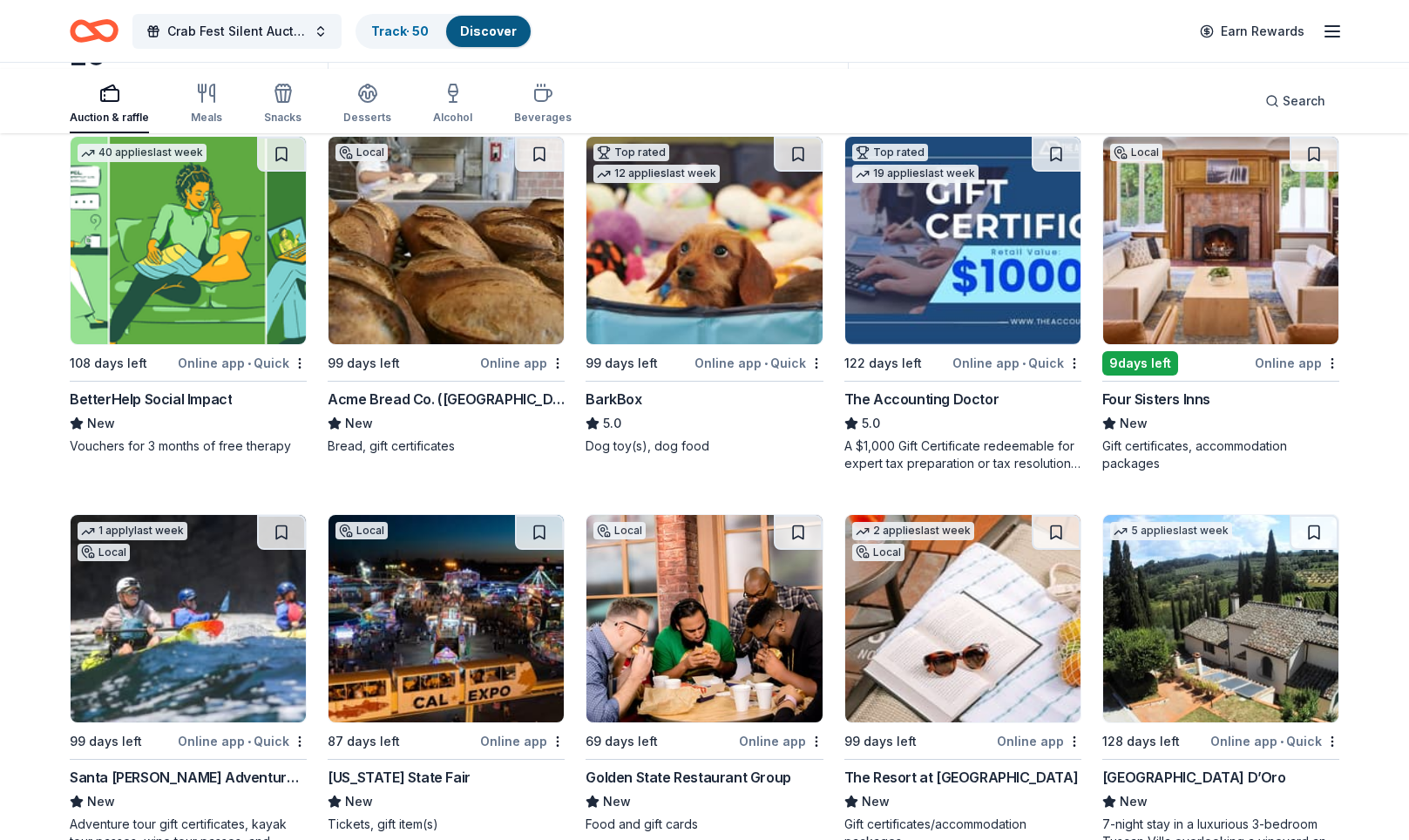
scroll to position [0, 0]
